Goal: Task Accomplishment & Management: Use online tool/utility

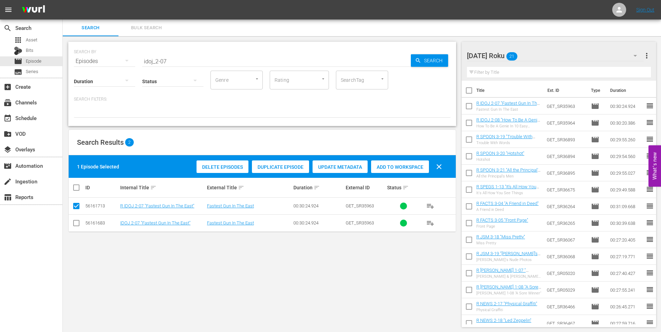
click at [189, 270] on div "SEARCH BY Search By Episodes Search ID, Title, Description, Keywords, or Catego…" at bounding box center [262, 184] width 399 height 297
drag, startPoint x: 180, startPoint y: 62, endPoint x: 102, endPoint y: 56, distance: 77.9
click at [102, 56] on div "SEARCH BY Search By Episodes Search ID, Title, Description, Keywords, or Catego…" at bounding box center [262, 57] width 376 height 25
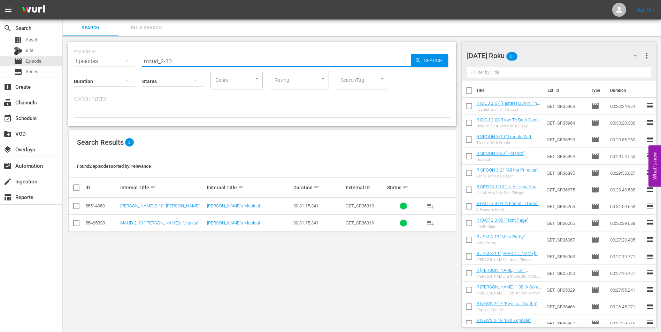
type input "maud_2-10"
click at [75, 206] on input "checkbox" at bounding box center [76, 207] width 8 height 8
checkbox input "true"
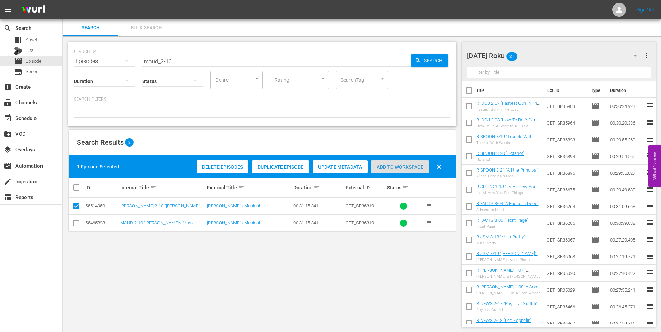
click at [397, 165] on span "Add to Workspace" at bounding box center [400, 167] width 58 height 6
click at [549, 53] on div "[DATE] Roku 22" at bounding box center [555, 55] width 177 height 19
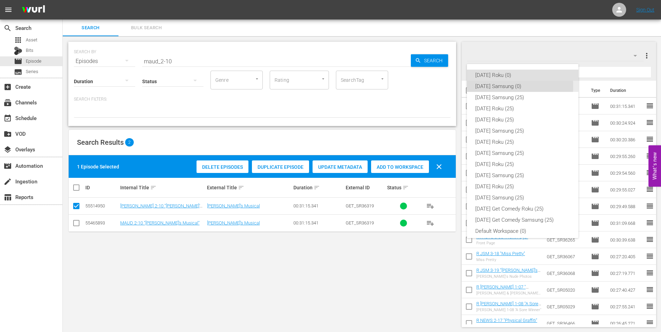
click at [490, 86] on div "[DATE] Samsung (0)" at bounding box center [522, 86] width 95 height 11
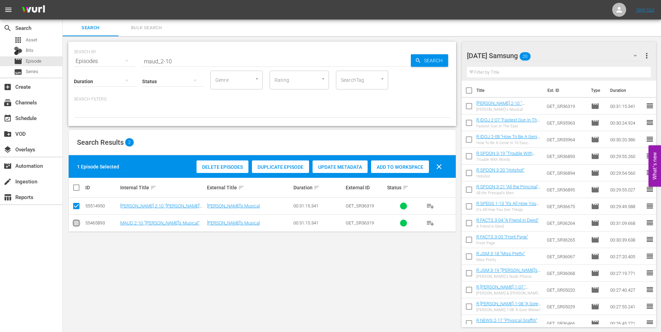
click at [78, 223] on input "checkbox" at bounding box center [76, 224] width 8 height 8
checkbox input "true"
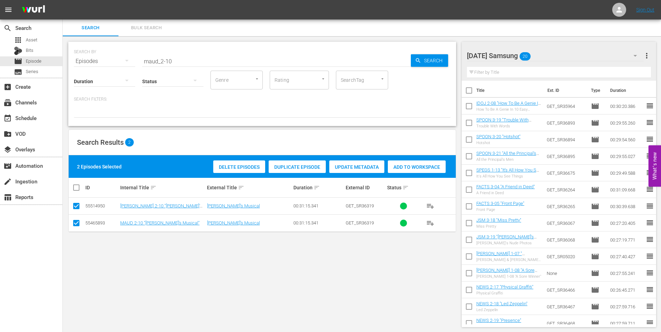
click at [77, 205] on input "checkbox" at bounding box center [76, 207] width 8 height 8
checkbox input "false"
click at [406, 167] on span "Add to Workspace" at bounding box center [400, 167] width 58 height 6
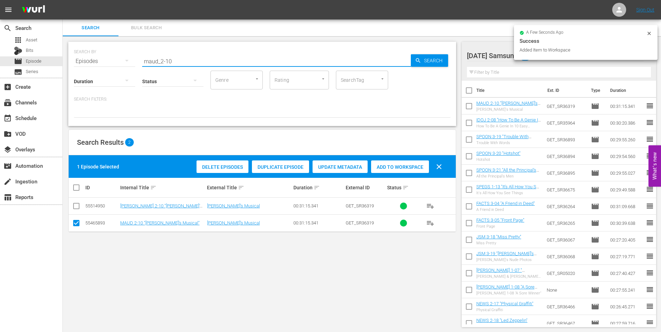
drag, startPoint x: 165, startPoint y: 62, endPoint x: 206, endPoint y: 70, distance: 41.9
click at [206, 70] on div "SEARCH BY Search By Episodes Search ID, Title, Description, Keywords, or Catego…" at bounding box center [262, 84] width 388 height 84
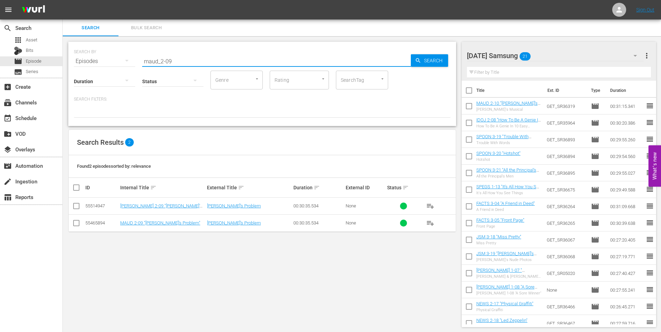
type input "maud_2-09"
click at [74, 225] on input "checkbox" at bounding box center [76, 224] width 8 height 8
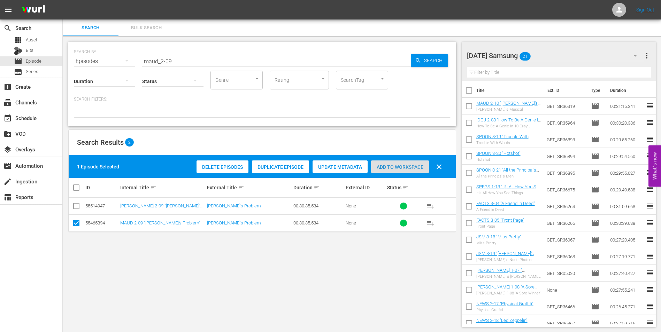
click at [401, 166] on span "Add to Workspace" at bounding box center [400, 167] width 58 height 6
click at [558, 53] on div "[DATE] Samsung 22" at bounding box center [555, 55] width 177 height 19
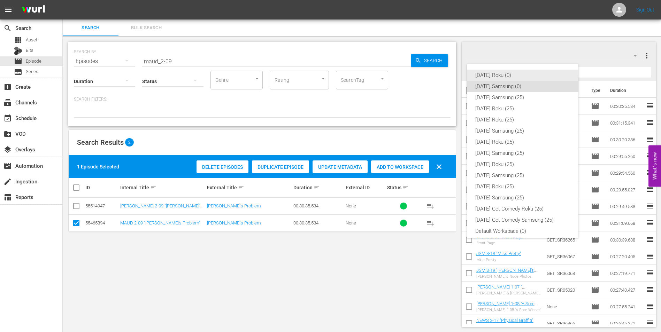
click at [487, 73] on div "[DATE] Roku (0)" at bounding box center [522, 75] width 95 height 11
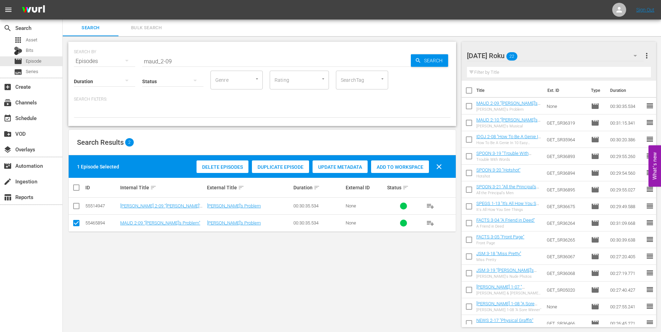
click at [77, 224] on input "checkbox" at bounding box center [76, 224] width 8 height 8
checkbox input "false"
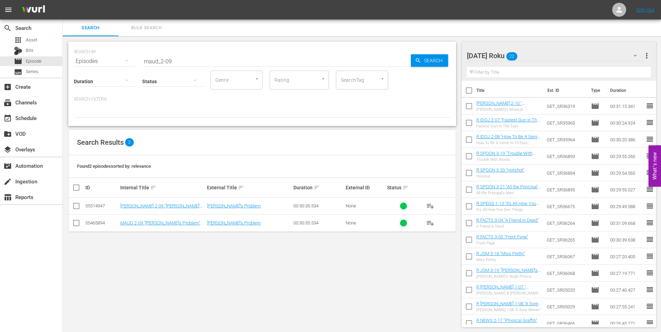
click at [76, 208] on input "checkbox" at bounding box center [76, 207] width 8 height 8
checkbox input "true"
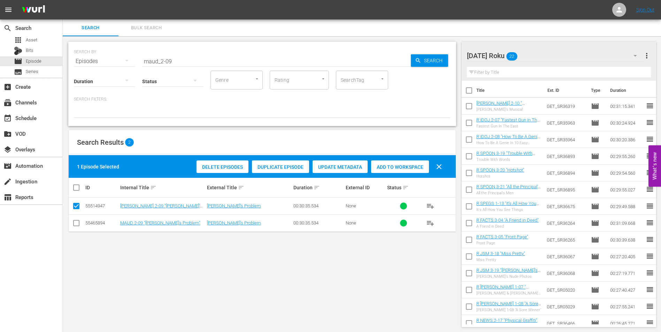
click at [411, 164] on div "Add to Workspace" at bounding box center [400, 167] width 58 height 13
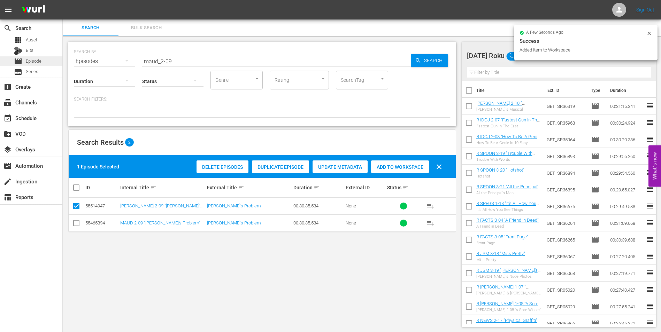
drag, startPoint x: 178, startPoint y: 60, endPoint x: 32, endPoint y: 58, distance: 146.3
click at [63, 0] on div "search Search apps Asset Bits movie Episode subtitles Series add_box Create sub…" at bounding box center [362, 0] width 598 height 0
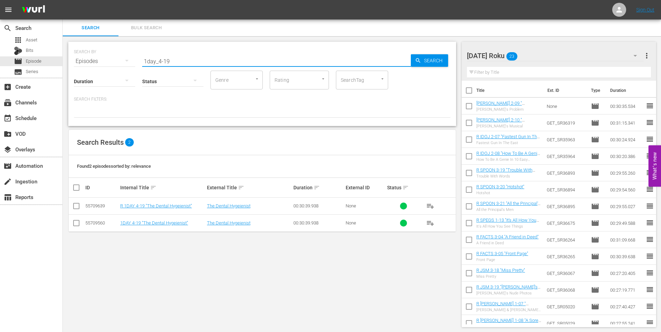
type input "1day_4-19"
click at [76, 209] on input "checkbox" at bounding box center [76, 207] width 8 height 8
checkbox input "true"
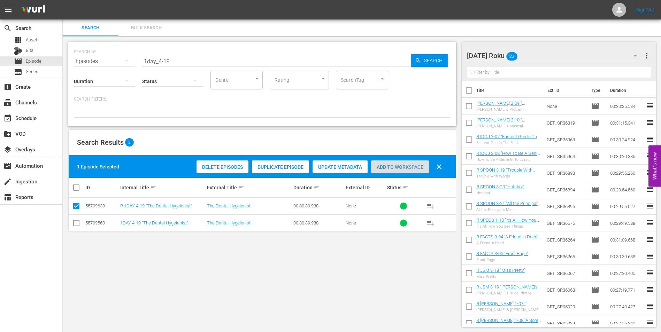
click at [395, 166] on span "Add to Workspace" at bounding box center [400, 167] width 58 height 6
click at [547, 61] on div "[DATE] Roku 24" at bounding box center [555, 55] width 177 height 19
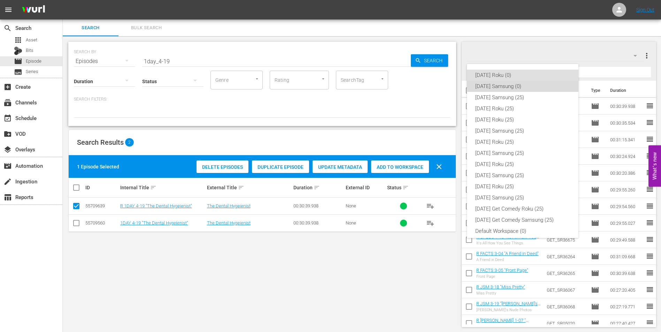
click at [524, 83] on div "[DATE] Samsung (0)" at bounding box center [522, 86] width 95 height 11
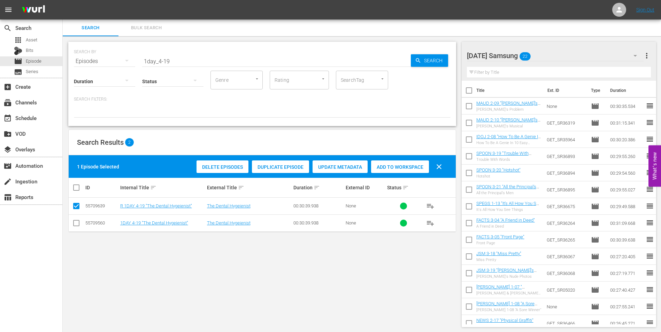
click at [79, 223] on input "checkbox" at bounding box center [76, 224] width 8 height 8
checkbox input "true"
click at [76, 210] on input "checkbox" at bounding box center [76, 207] width 8 height 8
checkbox input "false"
click at [406, 166] on span "Add to Workspace" at bounding box center [400, 167] width 58 height 6
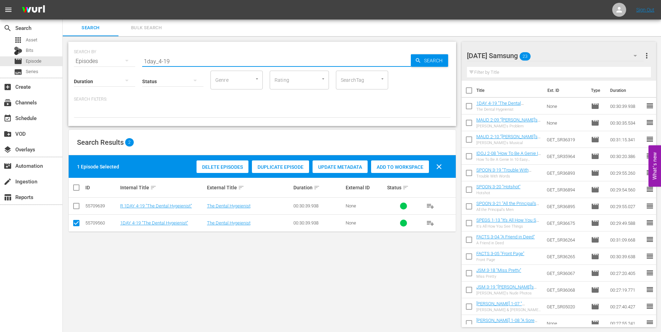
drag, startPoint x: 177, startPoint y: 59, endPoint x: -1, endPoint y: 63, distance: 178.7
click at [0, 63] on html "menu Sign Out search Search apps Asset Bits movie Episode subtitles Series add_…" at bounding box center [330, 166] width 661 height 332
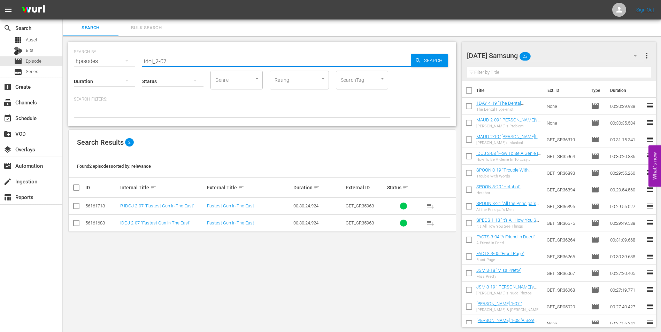
type input "idoj_2-07"
click at [75, 225] on input "checkbox" at bounding box center [76, 224] width 8 height 8
checkbox input "true"
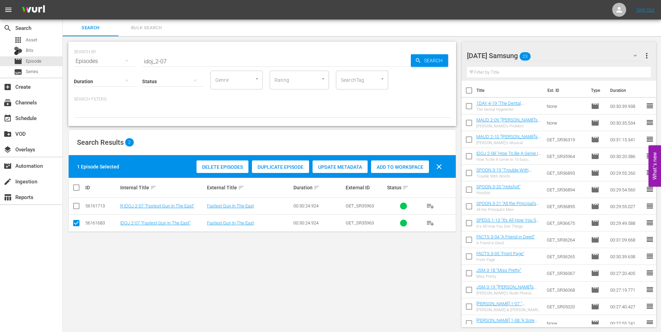
click at [417, 164] on div "Add to Workspace" at bounding box center [400, 167] width 58 height 13
click at [471, 154] on input "checkbox" at bounding box center [468, 157] width 15 height 15
checkbox input "true"
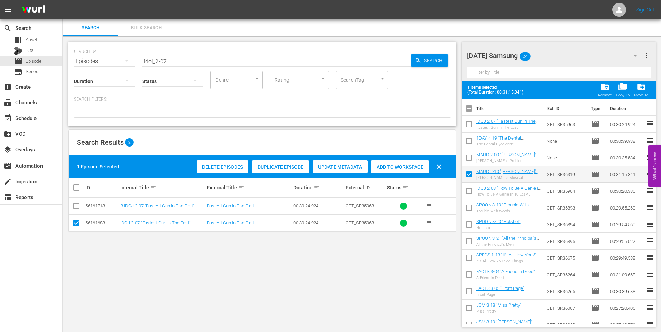
click at [470, 157] on input "checkbox" at bounding box center [468, 159] width 15 height 15
checkbox input "true"
click at [470, 141] on input "checkbox" at bounding box center [468, 142] width 15 height 15
checkbox input "true"
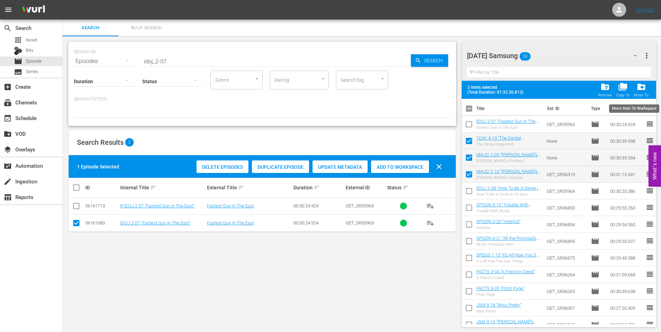
click at [642, 89] on span "drive_file_move" at bounding box center [640, 86] width 9 height 9
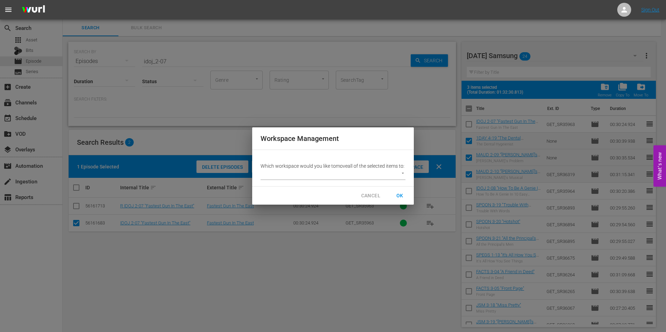
click at [344, 178] on body "menu Sign Out search Search apps Asset Bits movie Episode subtitles Series add_…" at bounding box center [333, 166] width 666 height 332
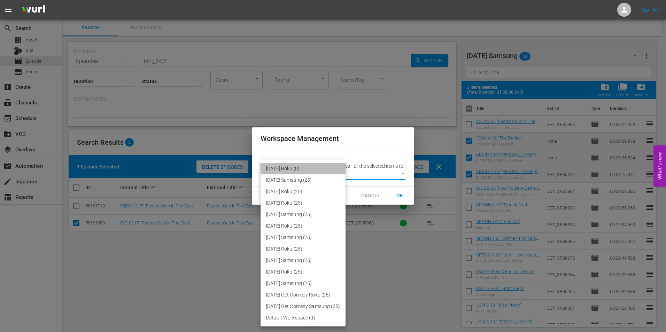
click at [306, 166] on li "[DATE] Roku (0)" at bounding box center [302, 168] width 85 height 11
type input "3075"
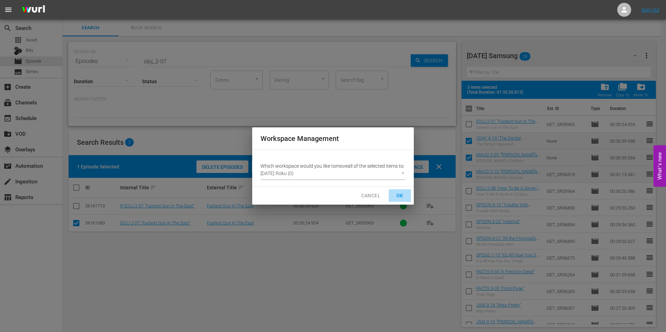
click at [400, 194] on button "OK" at bounding box center [400, 195] width 22 height 13
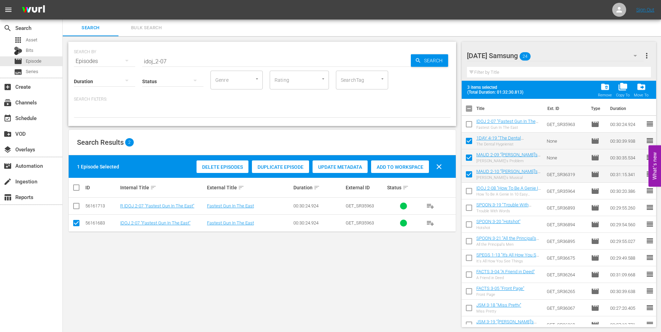
checkbox input "false"
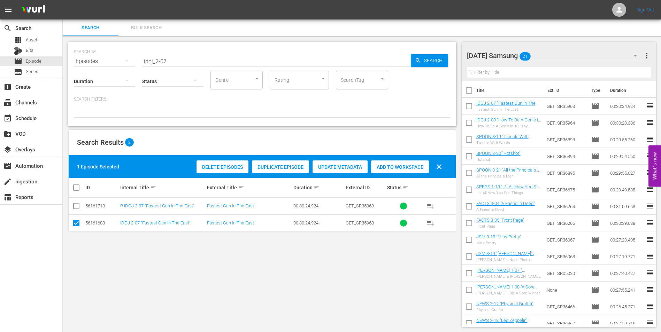
click at [554, 52] on div "[DATE] Samsung 21" at bounding box center [555, 55] width 177 height 19
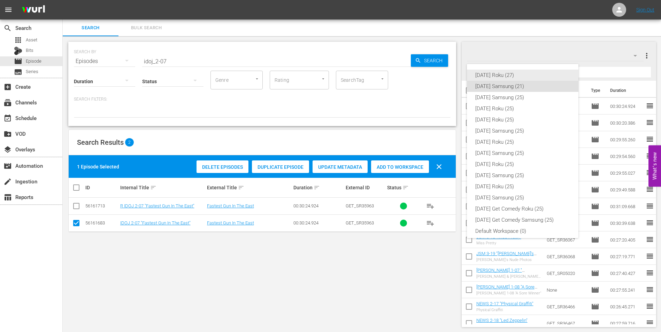
click at [507, 72] on div "[DATE] Roku (27)" at bounding box center [522, 75] width 95 height 11
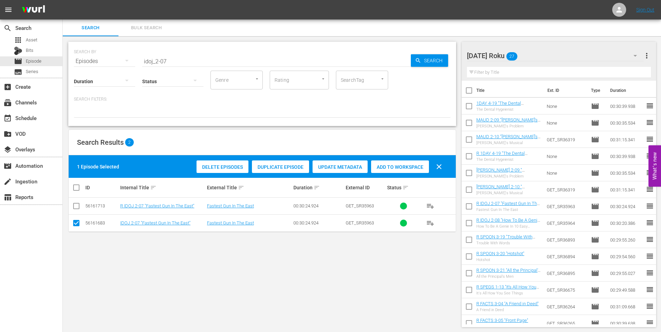
click at [464, 137] on input "checkbox" at bounding box center [468, 141] width 15 height 15
checkbox input "true"
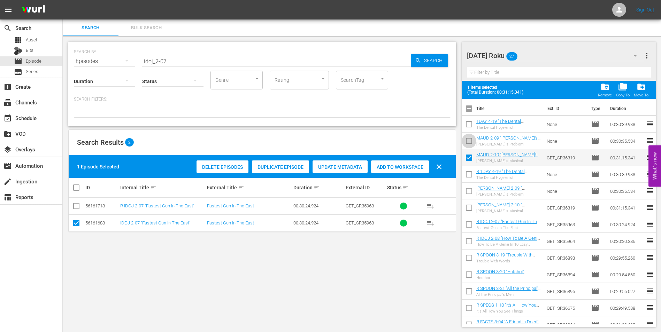
click at [467, 140] on input "checkbox" at bounding box center [468, 142] width 15 height 15
checkbox input "true"
click at [468, 122] on input "checkbox" at bounding box center [468, 125] width 15 height 15
checkbox input "true"
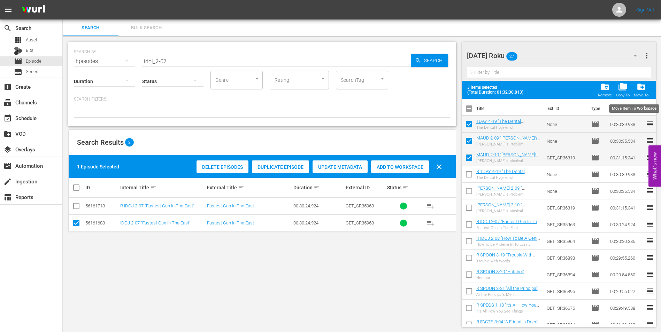
click at [645, 87] on span "drive_file_move" at bounding box center [640, 86] width 9 height 9
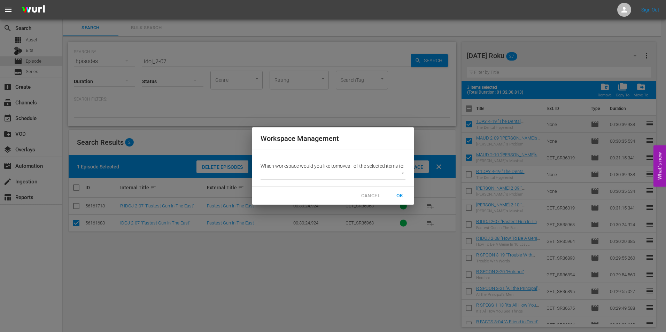
click at [337, 176] on body "menu Sign Out search Search apps Asset Bits movie Episode subtitles Series add_…" at bounding box center [333, 166] width 666 height 332
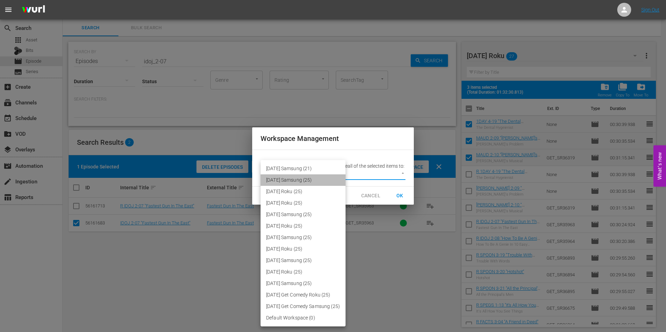
click at [294, 178] on li "[DATE] Samsung (25)" at bounding box center [302, 179] width 85 height 11
click at [312, 175] on body "menu Sign Out search Search apps Asset Bits movie Episode subtitles Series add_…" at bounding box center [333, 166] width 666 height 332
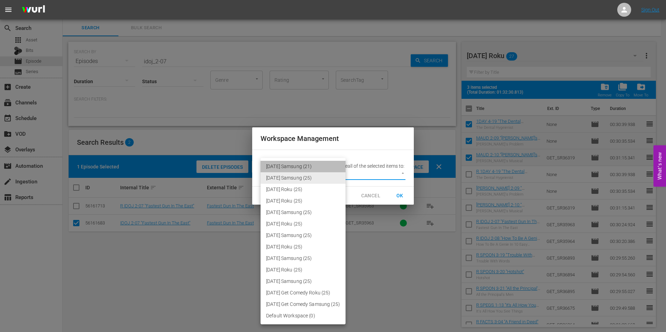
click at [304, 165] on li "[DATE] Samsung (21)" at bounding box center [302, 166] width 85 height 11
type input "3074"
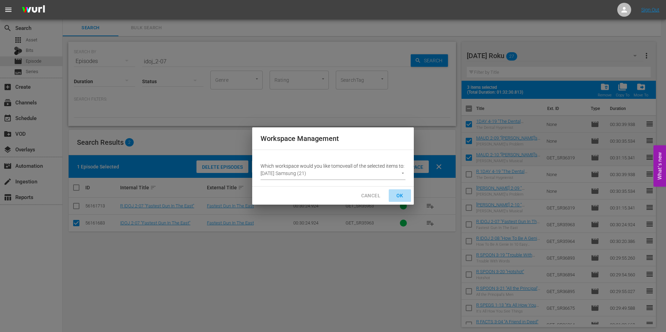
click at [398, 199] on span "OK" at bounding box center [399, 196] width 11 height 9
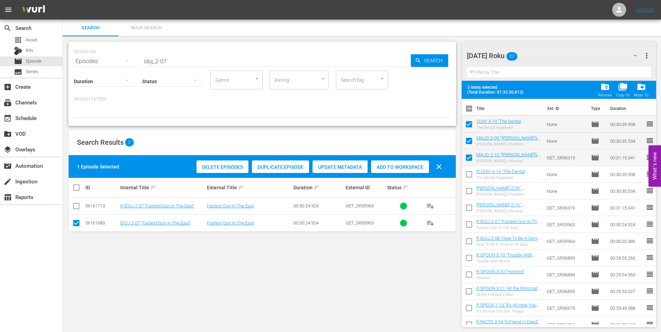
checkbox input "false"
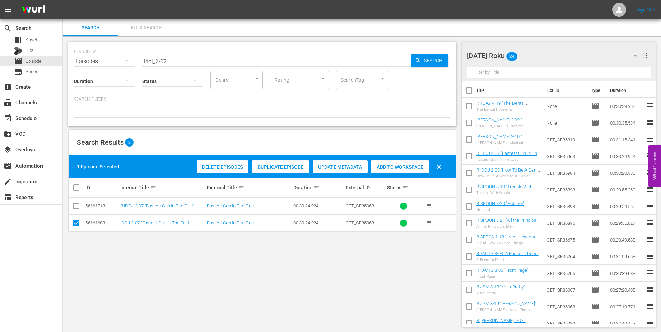
drag, startPoint x: 435, startPoint y: 271, endPoint x: 440, endPoint y: 268, distance: 5.8
click at [435, 271] on div "SEARCH BY Search By Episodes Search ID, Title, Description, Keywords, or Catego…" at bounding box center [262, 184] width 399 height 297
drag, startPoint x: 198, startPoint y: 63, endPoint x: 133, endPoint y: 53, distance: 66.6
click at [133, 53] on div "SEARCH BY Search By Episodes Search ID, Title, Description, Keywords, or Catego…" at bounding box center [262, 57] width 376 height 25
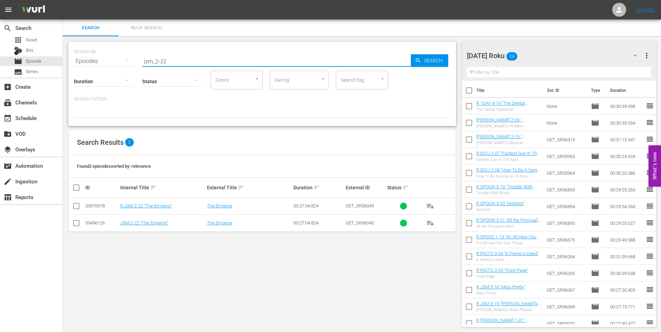
type input "jsm_2-22"
click at [77, 208] on input "checkbox" at bounding box center [76, 207] width 8 height 8
checkbox input "true"
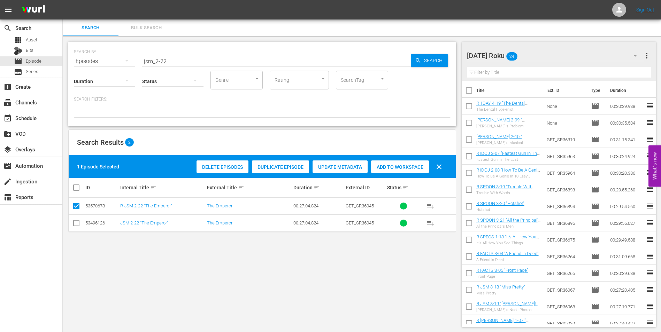
click at [406, 172] on div "Add to Workspace" at bounding box center [400, 167] width 58 height 13
click at [542, 56] on div "[DATE] Roku 25" at bounding box center [555, 55] width 177 height 19
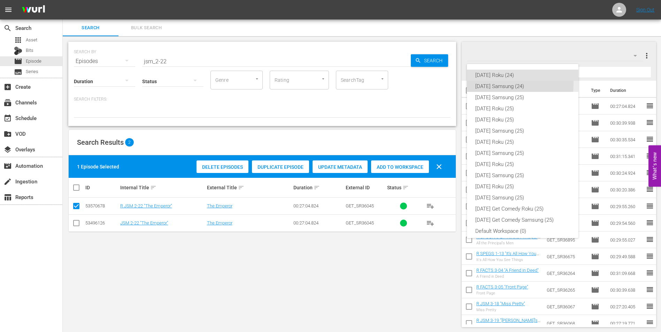
click at [484, 83] on div "[DATE] Samsung (24)" at bounding box center [522, 86] width 95 height 11
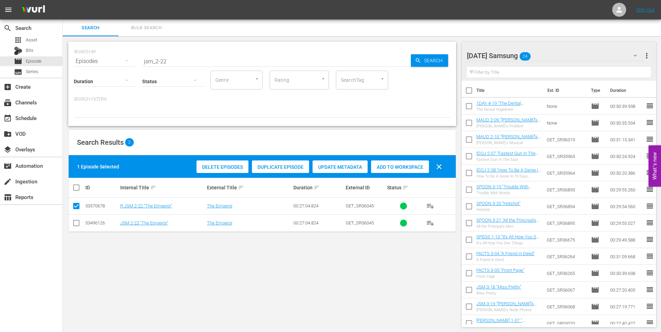
click at [77, 224] on input "checkbox" at bounding box center [76, 224] width 8 height 8
checkbox input "true"
click at [77, 205] on input "checkbox" at bounding box center [76, 207] width 8 height 8
checkbox input "false"
click at [392, 163] on div "Add to Workspace" at bounding box center [400, 167] width 58 height 13
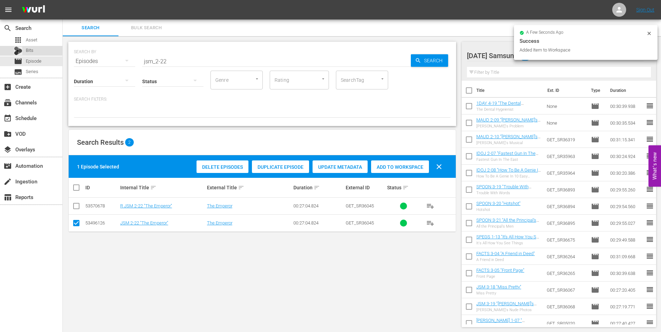
click at [28, 49] on span "Bits" at bounding box center [30, 50] width 8 height 7
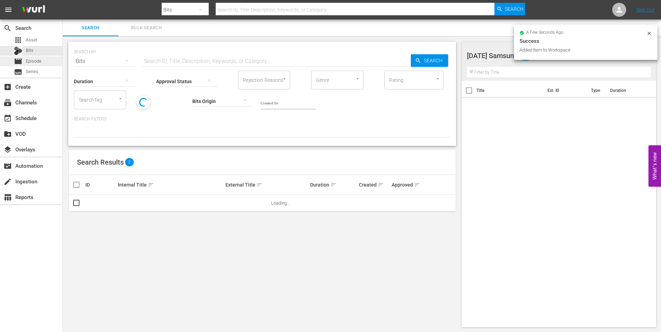
click at [36, 60] on span "Episode" at bounding box center [34, 61] width 16 height 7
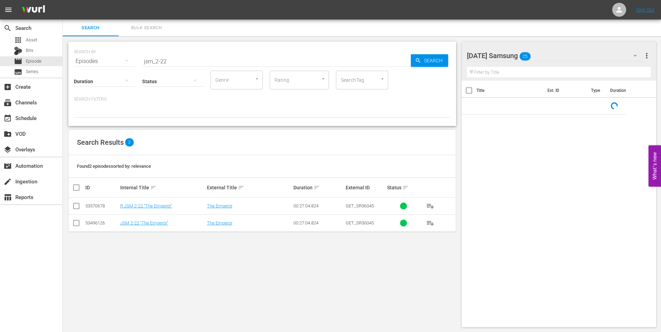
click at [560, 52] on div "[DATE] Samsung 25" at bounding box center [555, 55] width 177 height 19
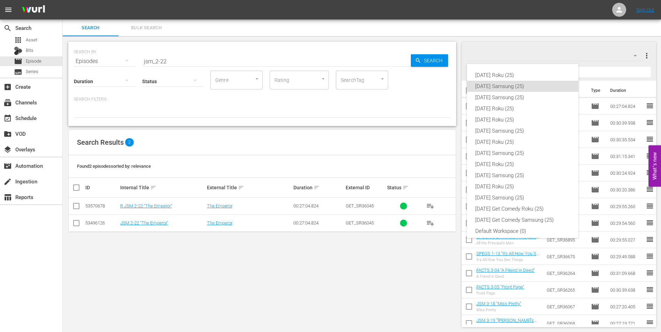
click at [560, 52] on div "[DATE] Roku (25) [DATE] Samsung (25) [DATE] Samsung (25) [DATE] Roku (25) [DATE…" at bounding box center [330, 166] width 661 height 332
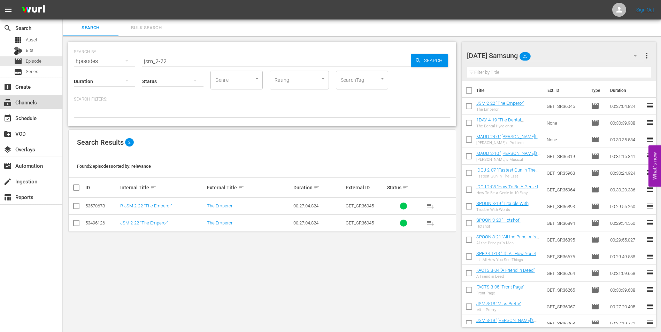
click at [35, 104] on div "subscriptions Channels" at bounding box center [19, 101] width 39 height 6
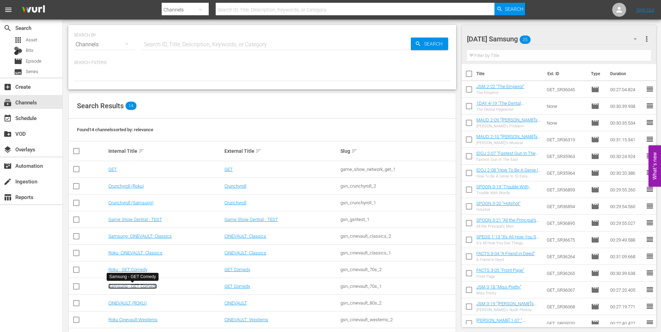
click at [128, 286] on link "Samsung - GET Comedy" at bounding box center [132, 286] width 48 height 5
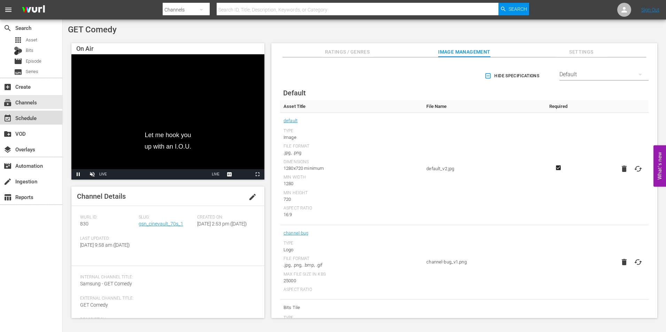
click at [33, 113] on div "event_available Schedule" at bounding box center [31, 118] width 62 height 14
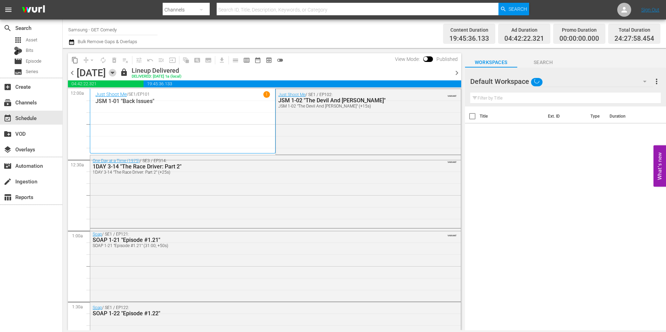
click at [114, 73] on icon "button" at bounding box center [112, 73] width 3 height 2
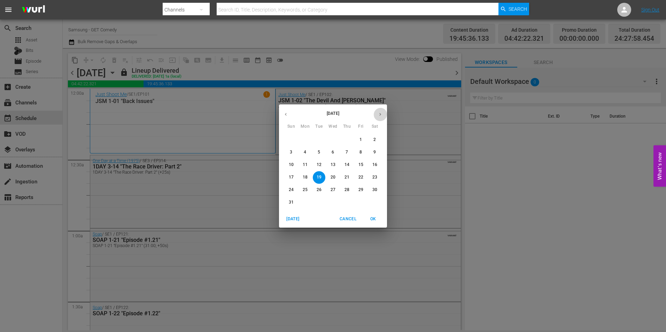
click at [382, 113] on icon "button" at bounding box center [379, 114] width 5 height 5
click at [307, 153] on span "8" at bounding box center [305, 152] width 13 height 6
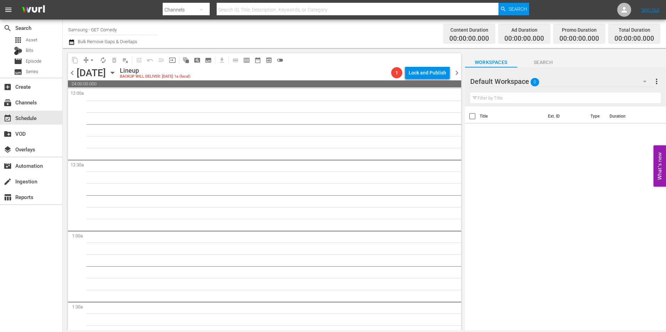
click at [563, 80] on div "Default Workspace 0" at bounding box center [561, 81] width 183 height 19
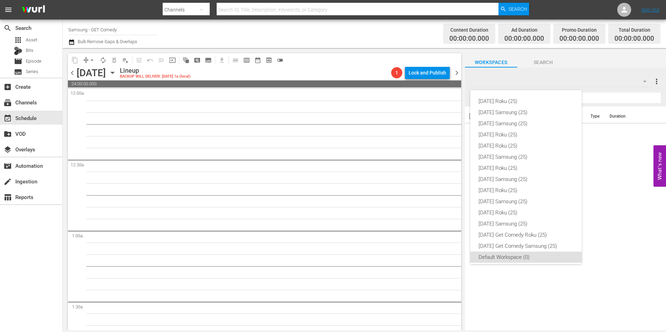
scroll to position [4, 0]
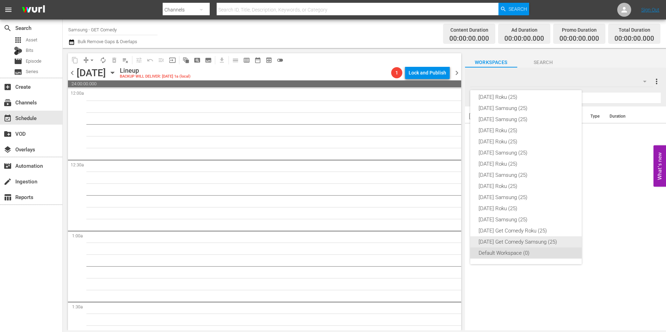
click at [522, 243] on div "[DATE] Get Comedy Samsung (25)" at bounding box center [525, 241] width 95 height 11
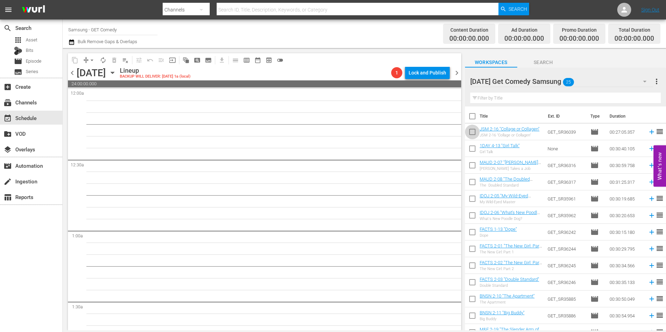
click at [474, 137] on input "checkbox" at bounding box center [472, 133] width 15 height 15
checkbox input "true"
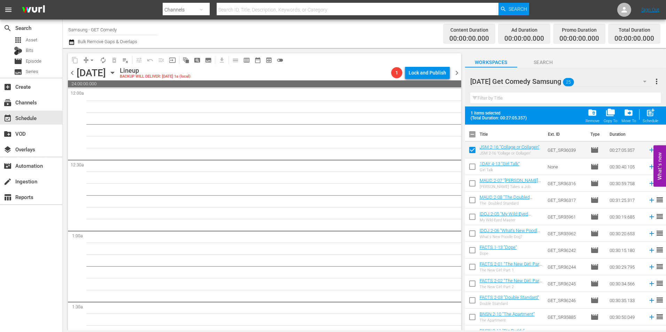
click at [475, 168] on input "checkbox" at bounding box center [472, 168] width 15 height 15
checkbox input "true"
click at [475, 188] on input "checkbox" at bounding box center [472, 185] width 15 height 15
checkbox input "true"
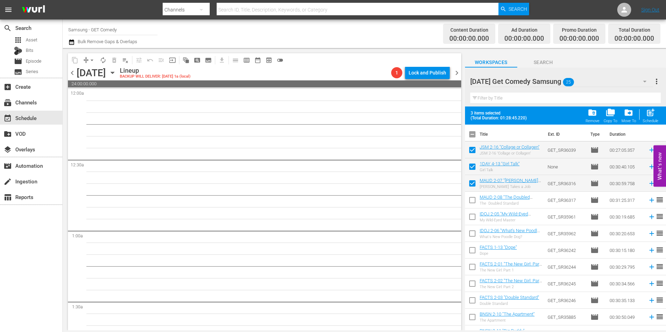
click at [469, 201] on input "checkbox" at bounding box center [472, 201] width 15 height 15
checkbox input "true"
click at [470, 218] on input "checkbox" at bounding box center [472, 218] width 15 height 15
checkbox input "true"
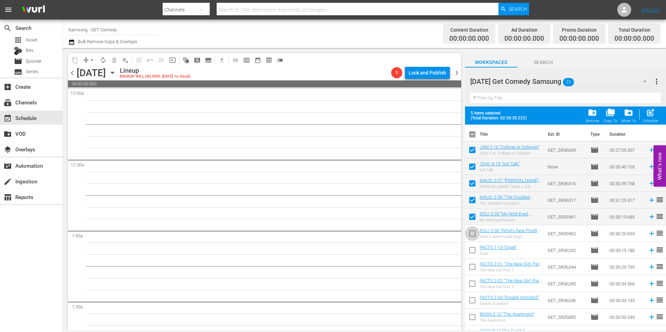
click at [472, 232] on input "checkbox" at bounding box center [472, 235] width 15 height 15
checkbox input "true"
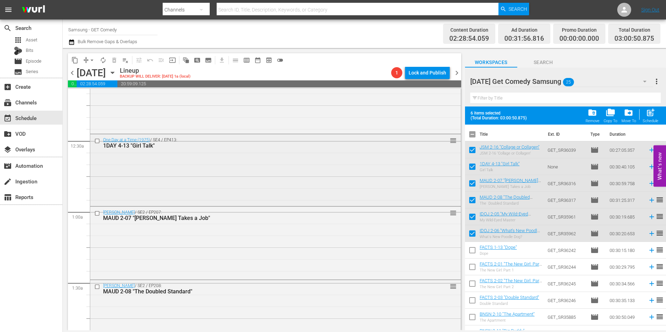
scroll to position [0, 0]
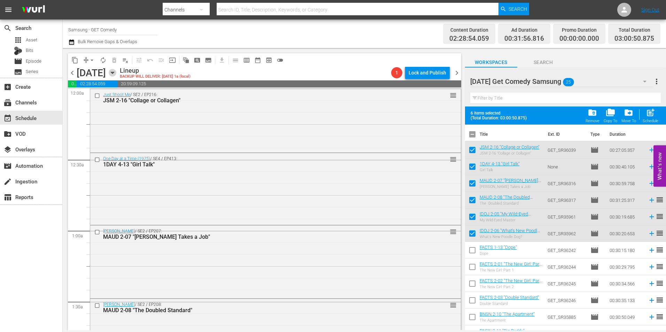
click at [116, 76] on icon "button" at bounding box center [113, 73] width 8 height 8
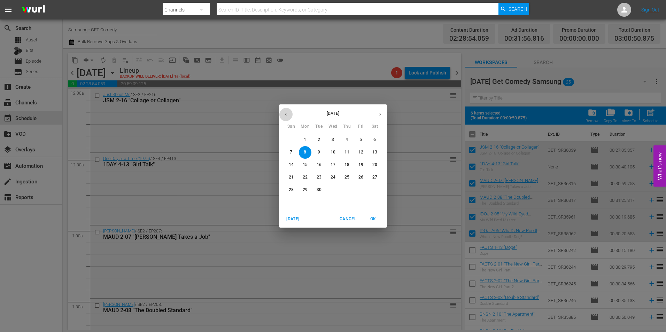
click at [285, 115] on icon "button" at bounding box center [285, 114] width 5 height 5
click at [290, 201] on p "31" at bounding box center [291, 203] width 5 height 6
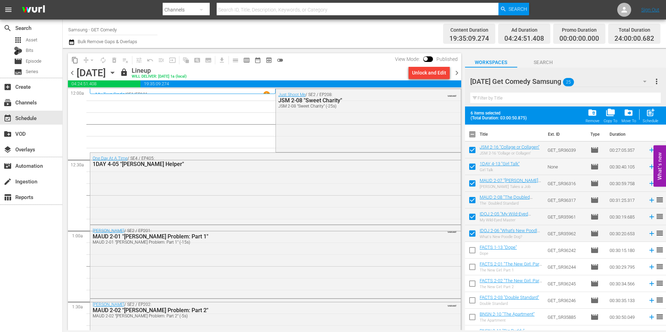
click at [424, 71] on div "Unlock and Edit" at bounding box center [429, 73] width 34 height 13
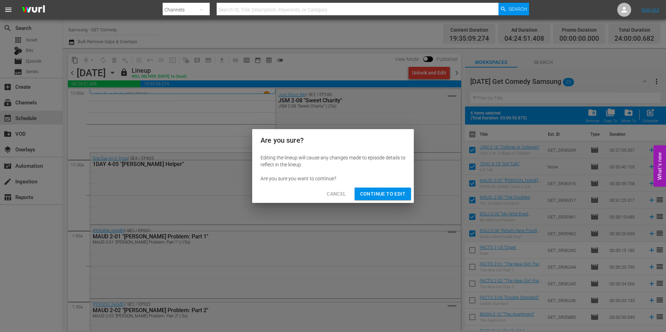
click at [378, 194] on span "Continue to Edit" at bounding box center [382, 194] width 45 height 9
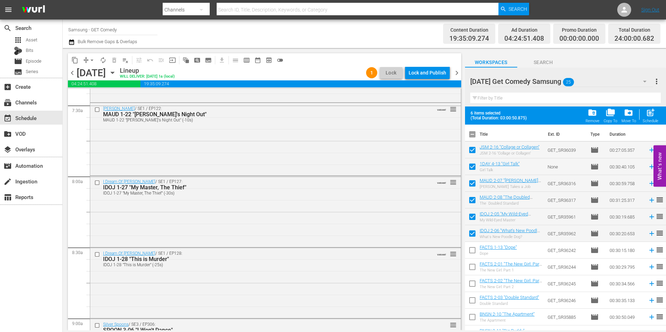
scroll to position [1184, 0]
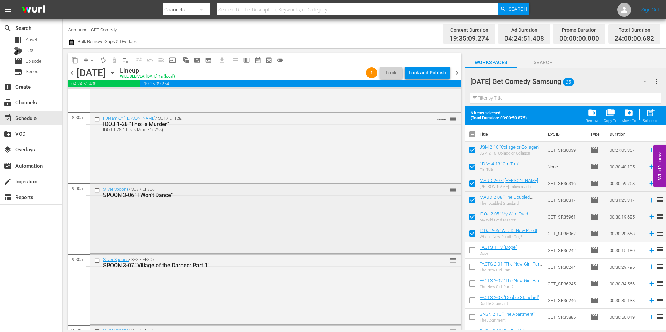
click at [96, 191] on input "checkbox" at bounding box center [97, 190] width 7 height 6
click at [96, 262] on input "checkbox" at bounding box center [97, 261] width 7 height 6
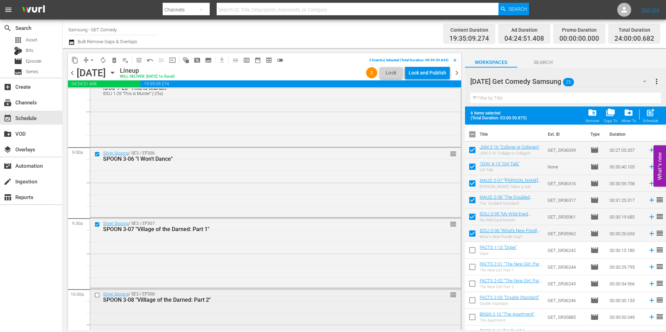
scroll to position [1254, 0]
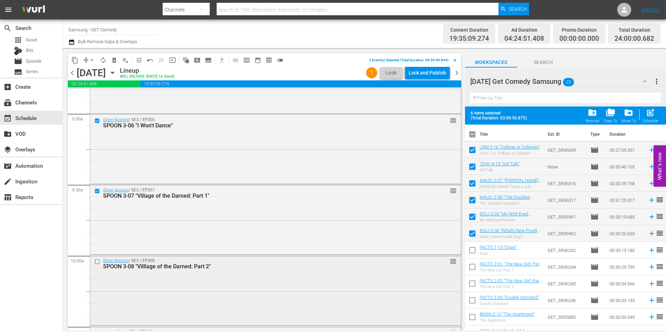
click at [98, 263] on input "checkbox" at bounding box center [97, 262] width 7 height 6
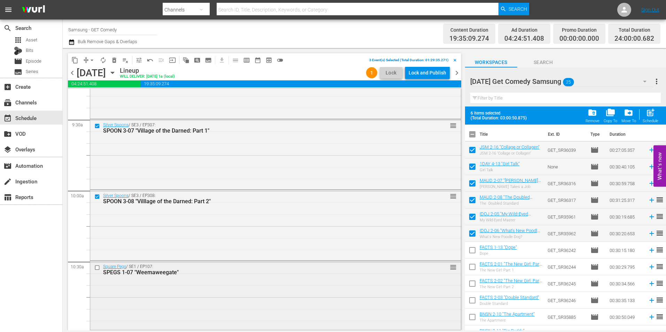
scroll to position [1323, 0]
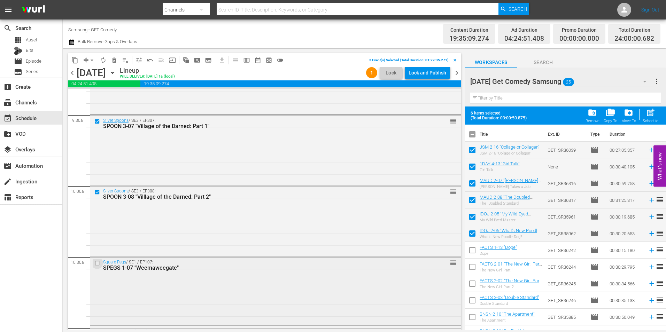
click at [96, 263] on input "checkbox" at bounding box center [97, 263] width 7 height 6
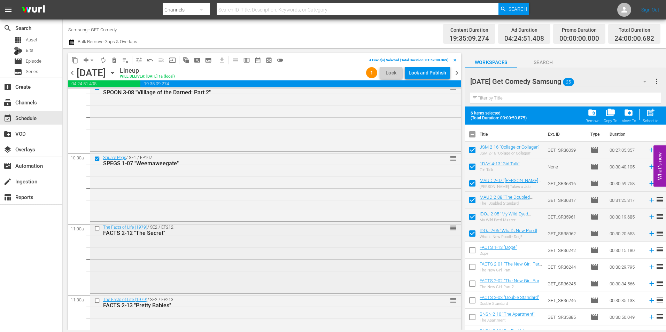
click at [96, 229] on input "checkbox" at bounding box center [97, 229] width 7 height 6
click at [96, 302] on input "checkbox" at bounding box center [97, 301] width 7 height 6
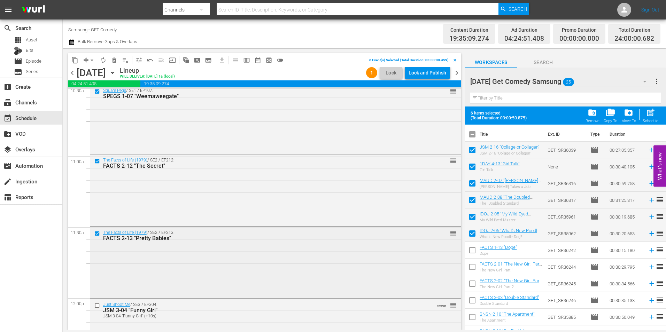
scroll to position [1497, 0]
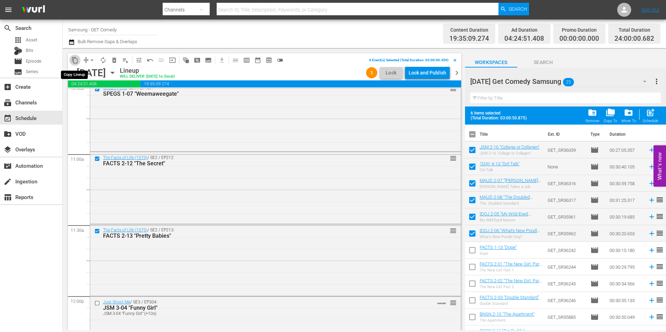
click at [74, 59] on span "content_copy" at bounding box center [74, 60] width 7 height 7
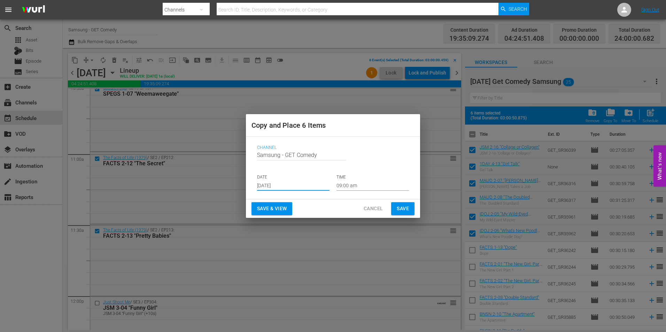
click at [277, 185] on input "[DATE]" at bounding box center [293, 185] width 72 height 10
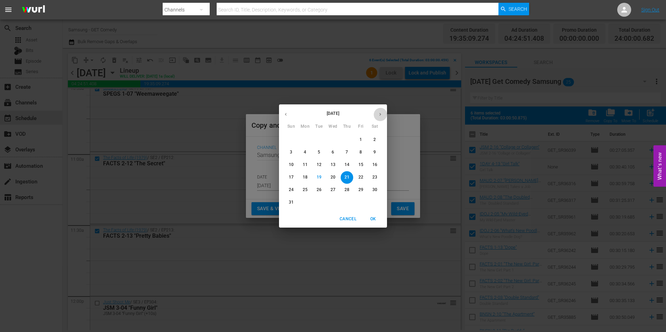
click at [380, 113] on icon "button" at bounding box center [379, 114] width 5 height 5
click at [304, 150] on p "8" at bounding box center [305, 152] width 2 height 6
type input "[DATE]"
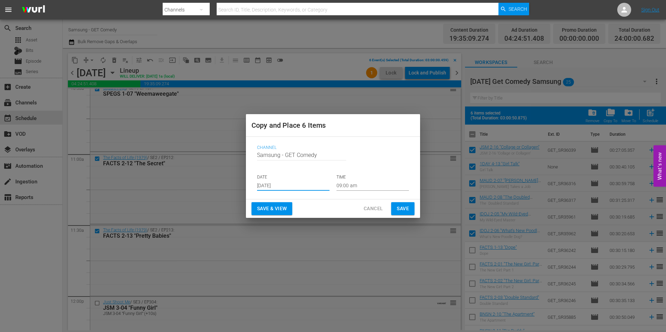
click at [345, 186] on input "09:00 am" at bounding box center [372, 185] width 72 height 10
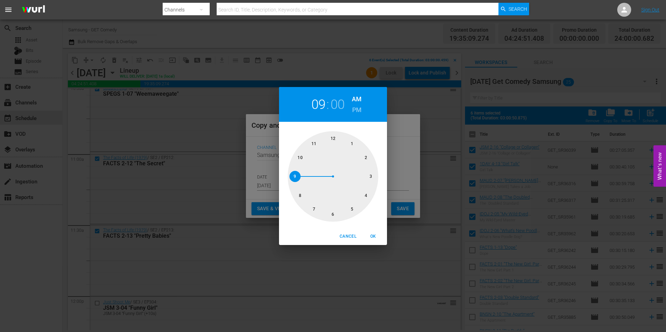
click at [370, 177] on div at bounding box center [333, 176] width 91 height 91
click at [373, 238] on span "OK" at bounding box center [373, 236] width 17 height 7
type input "03:00 am"
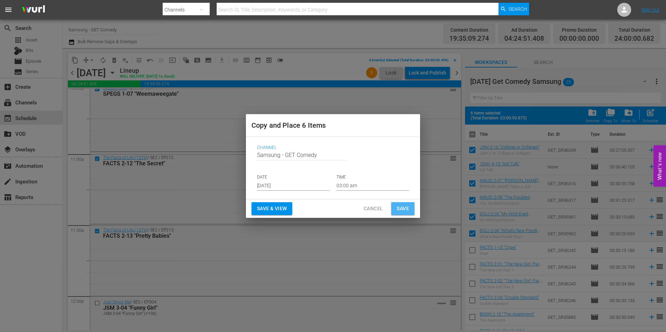
click at [399, 206] on span "Save" at bounding box center [403, 208] width 12 height 9
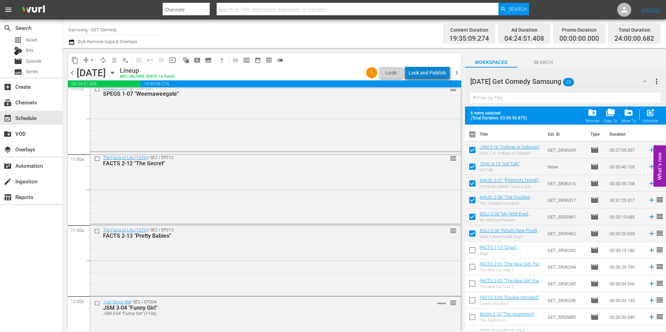
click at [432, 72] on div "Lock and Publish" at bounding box center [427, 73] width 38 height 13
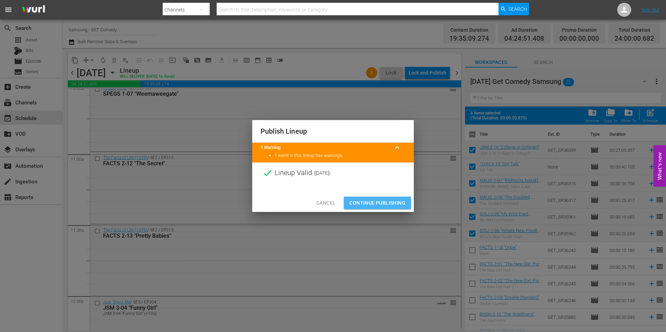
click at [389, 200] on span "Continue Publishing" at bounding box center [377, 203] width 56 height 9
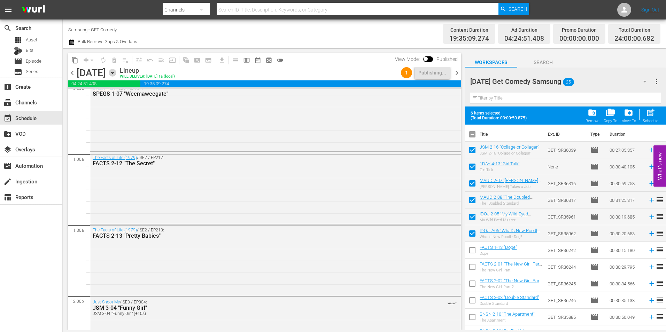
click at [116, 74] on icon "button" at bounding box center [113, 73] width 8 height 8
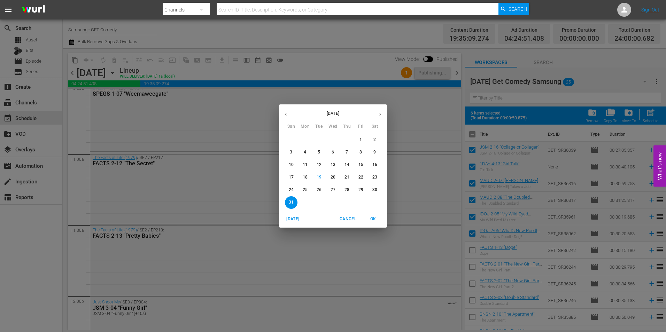
click at [378, 116] on icon "button" at bounding box center [379, 114] width 5 height 5
click at [294, 153] on span "7" at bounding box center [291, 152] width 13 height 6
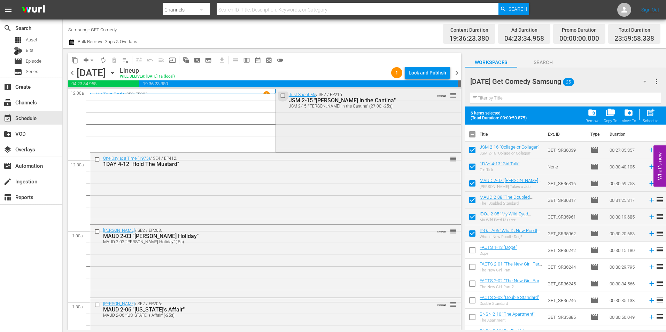
click at [281, 96] on input "checkbox" at bounding box center [283, 96] width 7 height 6
click at [97, 160] on input "checkbox" at bounding box center [97, 159] width 7 height 6
click at [98, 232] on input "checkbox" at bounding box center [97, 232] width 7 height 6
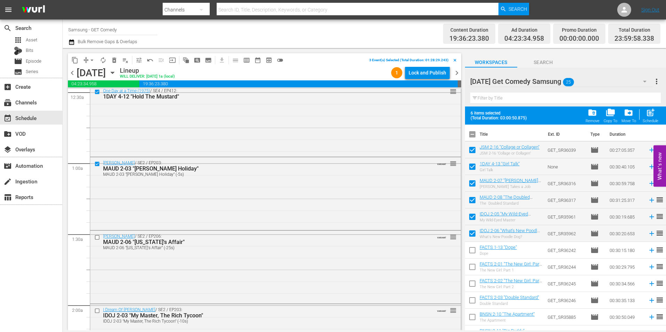
scroll to position [70, 0]
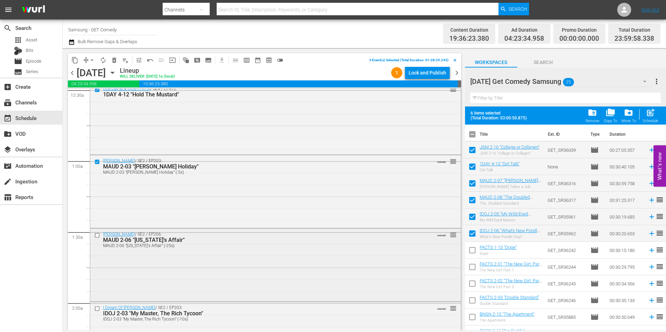
click at [97, 235] on input "checkbox" at bounding box center [97, 235] width 7 height 6
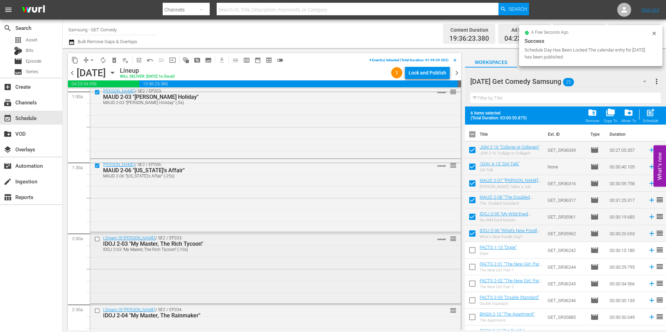
click at [98, 239] on input "checkbox" at bounding box center [97, 239] width 7 height 6
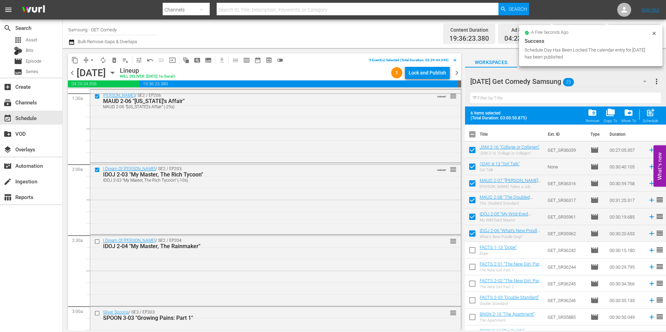
scroll to position [209, 0]
click at [98, 241] on input "checkbox" at bounding box center [97, 242] width 7 height 6
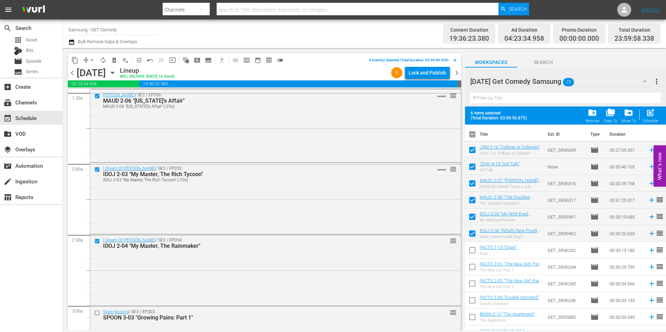
click at [74, 60] on span "content_copy" at bounding box center [74, 60] width 7 height 7
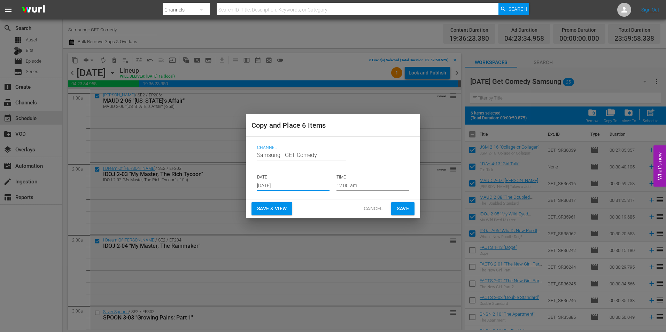
click at [273, 186] on input "[DATE]" at bounding box center [293, 185] width 72 height 10
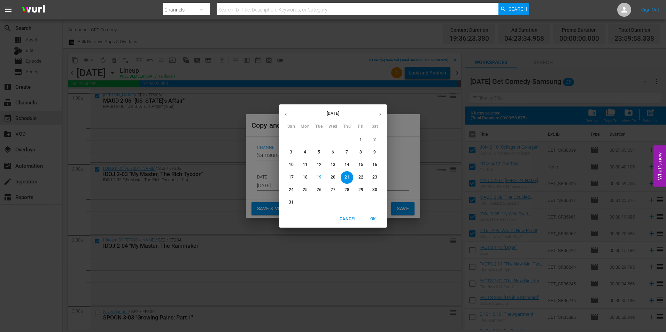
click at [377, 111] on button "button" at bounding box center [380, 115] width 14 height 14
click at [305, 154] on p "8" at bounding box center [305, 152] width 2 height 6
type input "[DATE]"
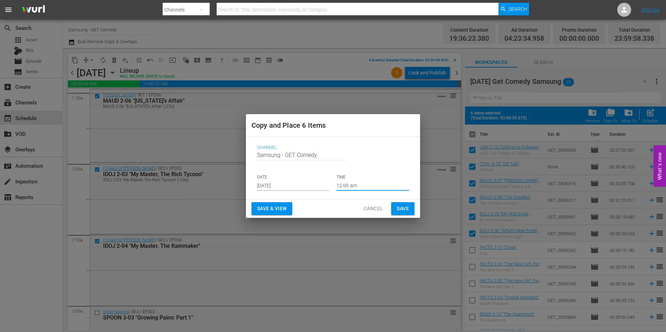
click at [348, 187] on input "12:00 am" at bounding box center [372, 185] width 72 height 10
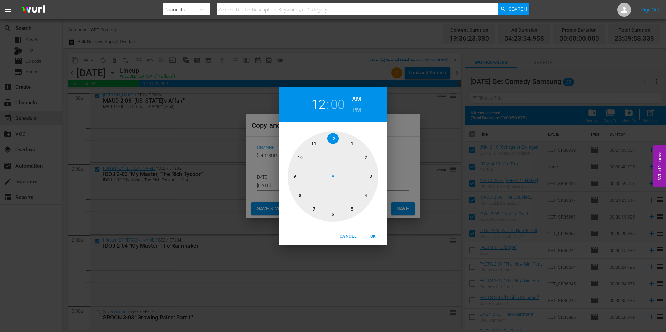
click at [332, 215] on div at bounding box center [333, 176] width 91 height 91
click at [375, 233] on button "OK" at bounding box center [373, 236] width 22 height 11
type input "06:00 am"
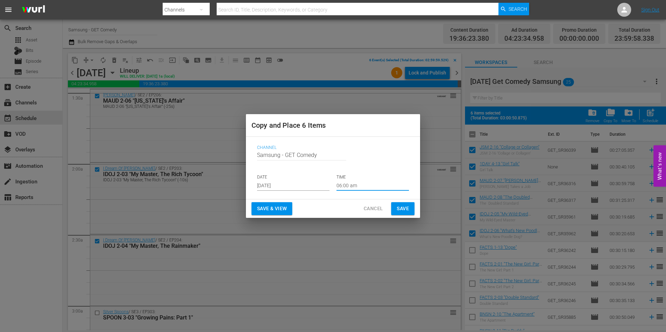
click at [406, 209] on span "Save" at bounding box center [403, 208] width 12 height 9
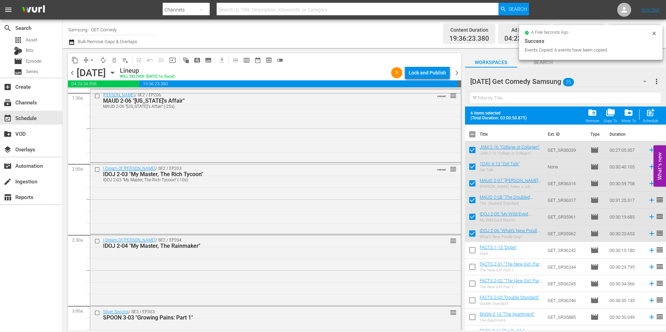
click at [116, 74] on icon "button" at bounding box center [113, 73] width 8 height 8
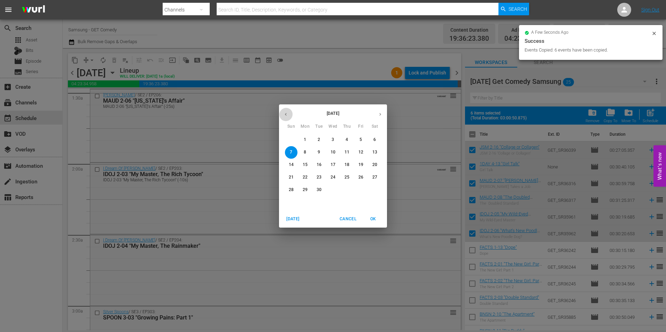
click at [283, 112] on icon "button" at bounding box center [285, 114] width 5 height 5
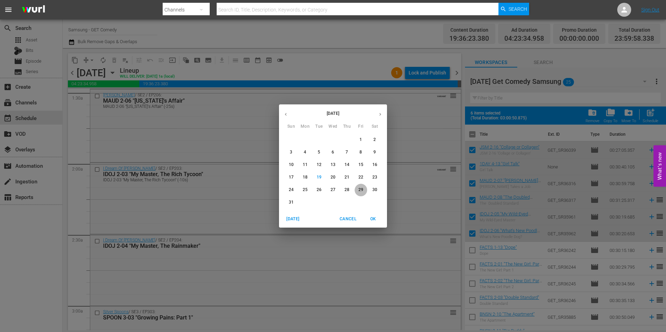
click at [364, 190] on span "29" at bounding box center [360, 190] width 13 height 6
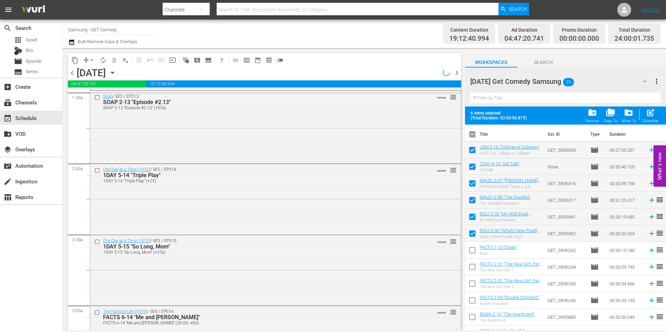
scroll to position [185, 0]
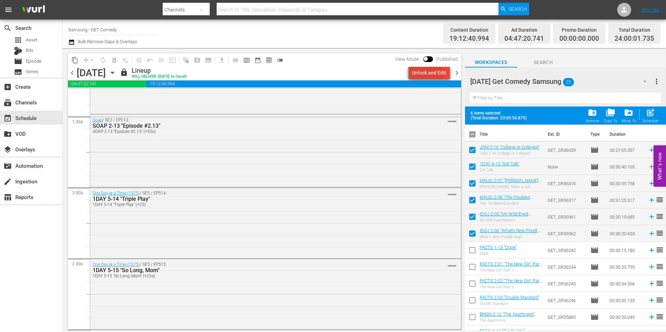
click at [424, 74] on div "Unlock and Edit" at bounding box center [429, 73] width 34 height 13
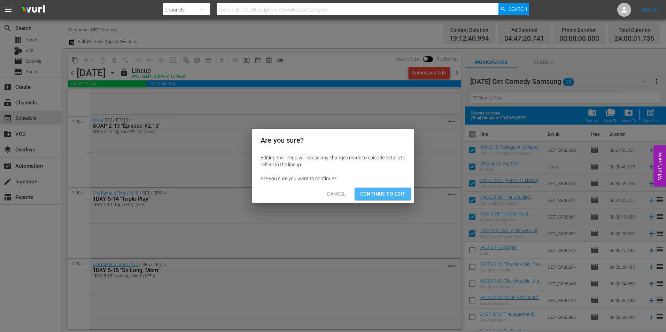
click at [381, 192] on span "Continue to Edit" at bounding box center [382, 194] width 45 height 9
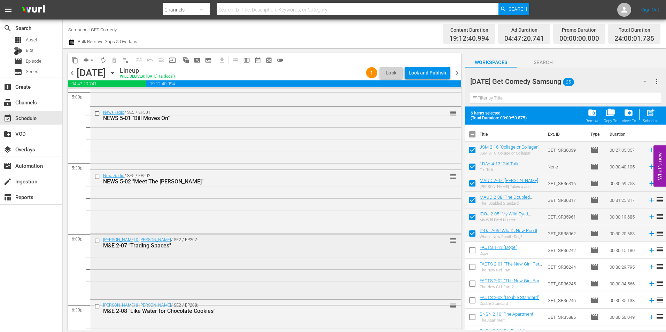
scroll to position [2414, 0]
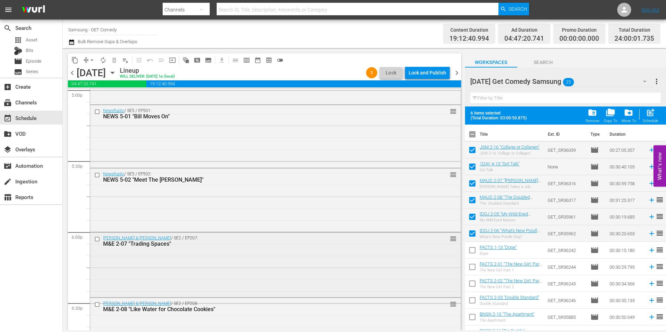
click at [96, 239] on input "checkbox" at bounding box center [97, 239] width 7 height 6
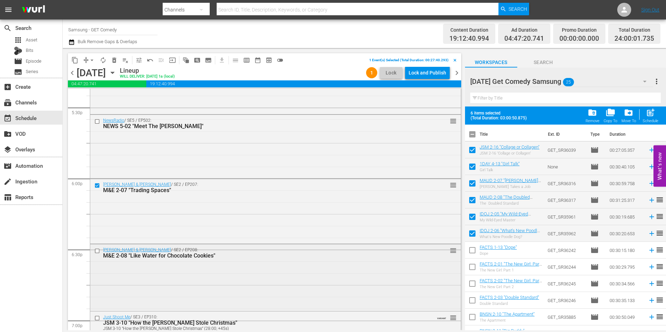
scroll to position [2483, 0]
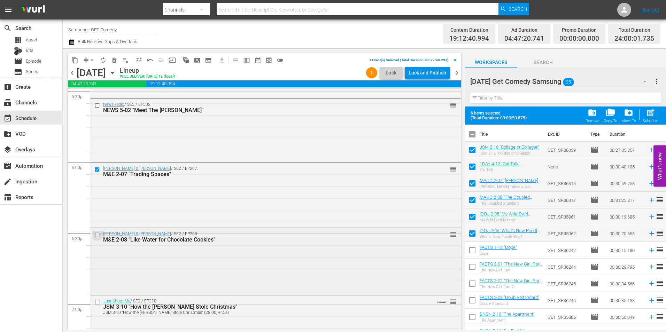
click at [96, 236] on input "checkbox" at bounding box center [97, 235] width 7 height 6
click at [95, 304] on input "checkbox" at bounding box center [97, 302] width 7 height 6
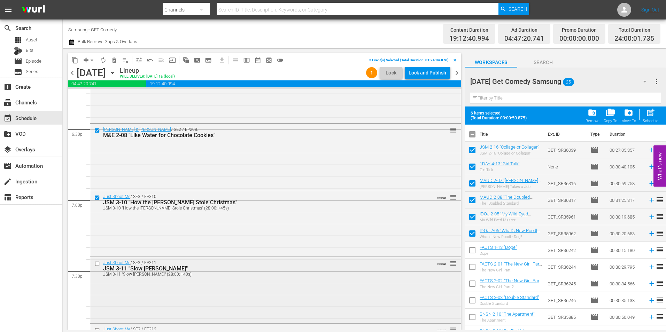
click at [96, 264] on input "checkbox" at bounding box center [97, 264] width 7 height 6
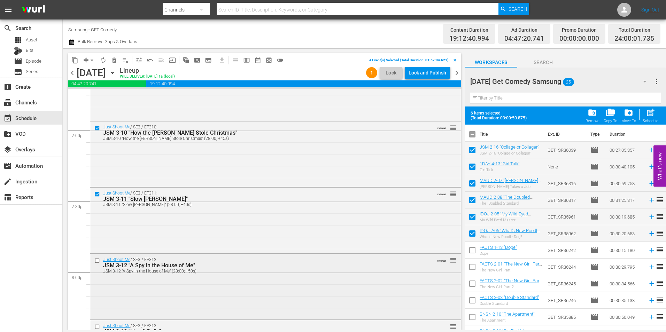
click at [98, 261] on input "checkbox" at bounding box center [97, 261] width 7 height 6
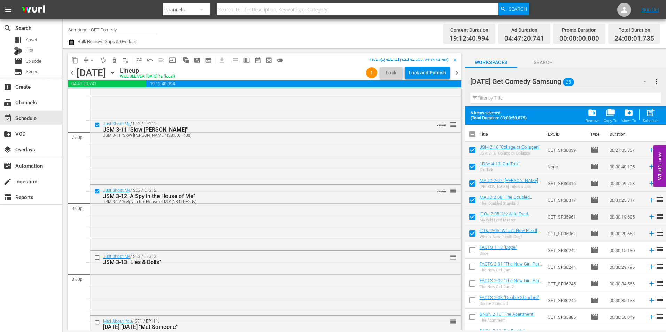
scroll to position [2727, 0]
click at [96, 258] on input "checkbox" at bounding box center [97, 258] width 7 height 6
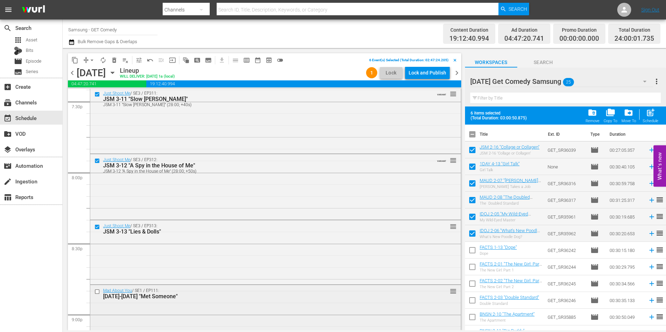
scroll to position [2797, 0]
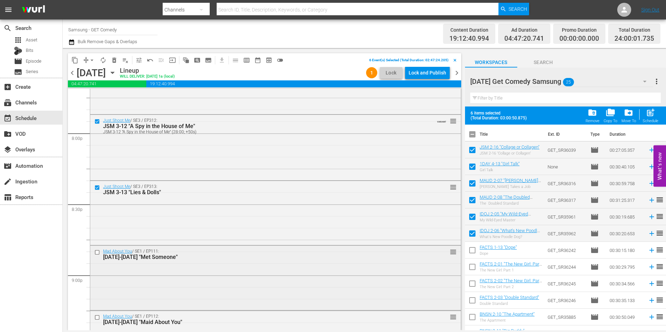
click at [99, 253] on input "checkbox" at bounding box center [97, 253] width 7 height 6
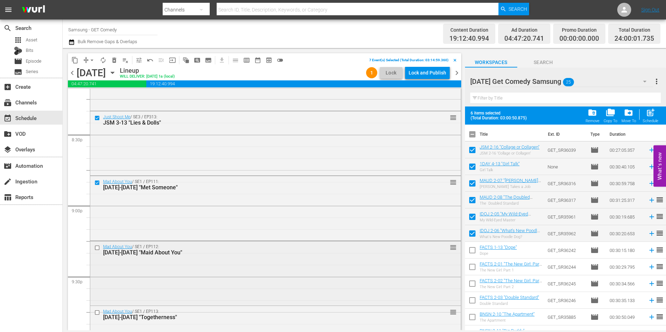
click at [97, 247] on input "checkbox" at bounding box center [97, 248] width 7 height 6
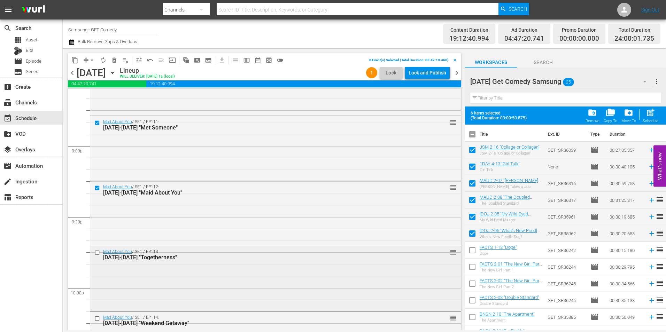
scroll to position [2936, 0]
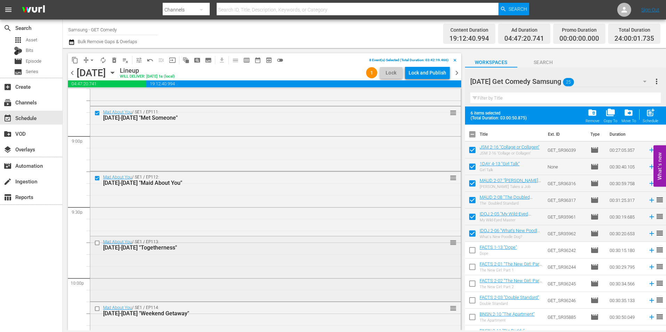
click at [97, 243] on input "checkbox" at bounding box center [97, 243] width 7 height 6
click at [97, 310] on input "checkbox" at bounding box center [97, 309] width 7 height 6
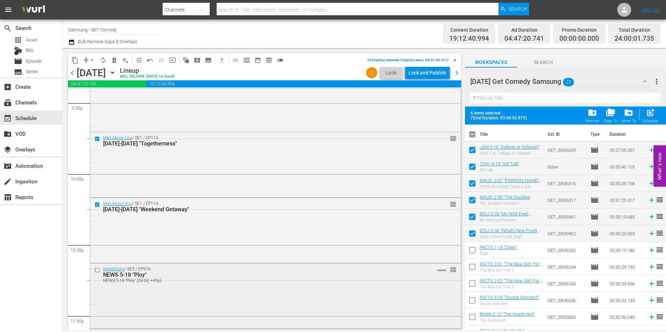
scroll to position [3041, 0]
click at [96, 270] on input "checkbox" at bounding box center [97, 270] width 7 height 6
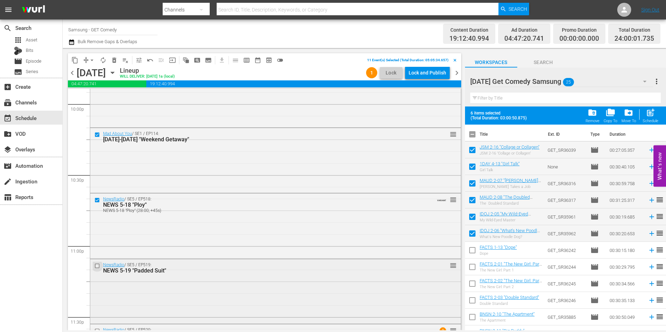
click at [97, 264] on input "checkbox" at bounding box center [97, 266] width 7 height 6
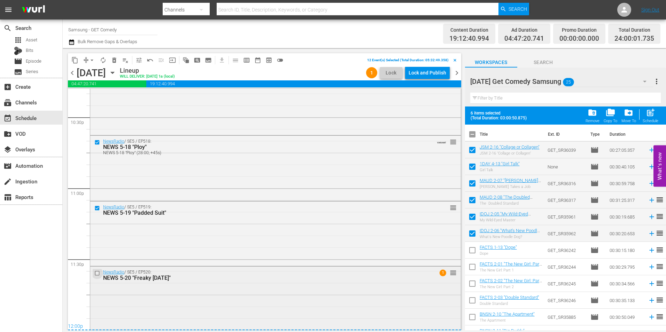
click at [96, 274] on input "checkbox" at bounding box center [97, 273] width 7 height 6
click at [75, 62] on span "content_copy" at bounding box center [74, 60] width 7 height 7
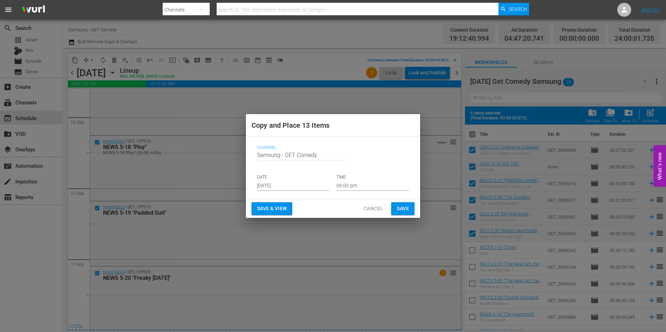
click at [275, 187] on input "[DATE]" at bounding box center [293, 185] width 72 height 10
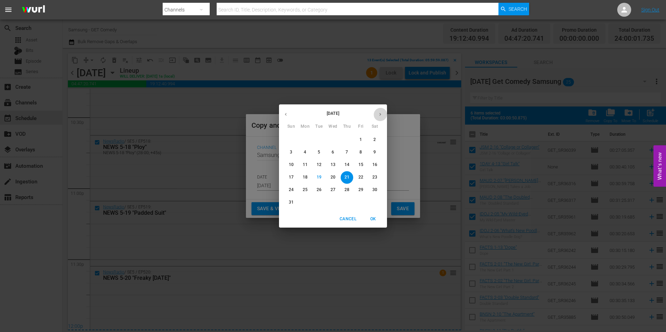
click at [383, 112] on button "button" at bounding box center [380, 115] width 14 height 14
click at [306, 151] on p "8" at bounding box center [305, 152] width 2 height 6
type input "[DATE]"
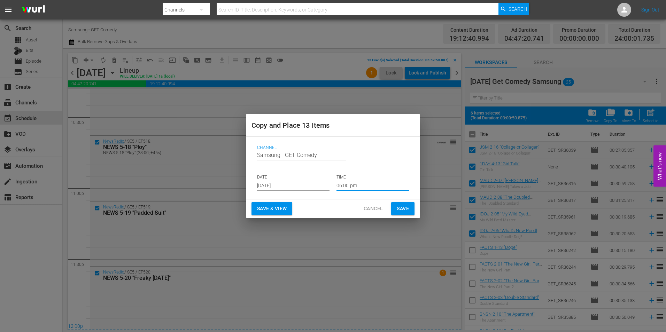
click at [349, 187] on input "06:00 pm" at bounding box center [372, 185] width 72 height 10
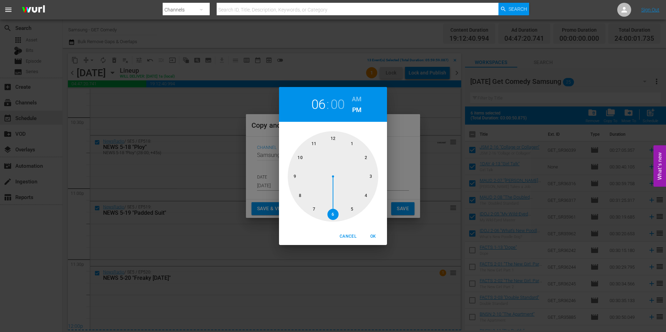
click at [334, 137] on div at bounding box center [333, 176] width 91 height 91
click at [376, 237] on span "OK" at bounding box center [373, 236] width 17 height 7
type input "12:00 pm"
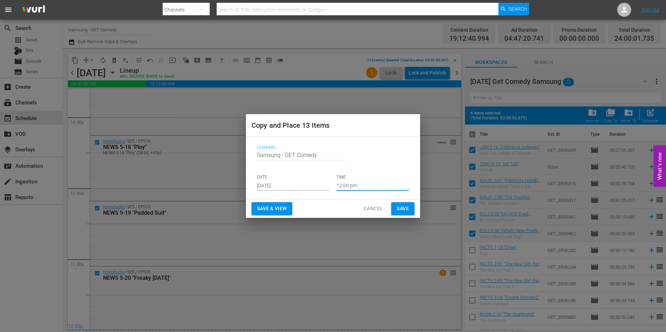
click at [404, 211] on span "Save" at bounding box center [403, 208] width 12 height 9
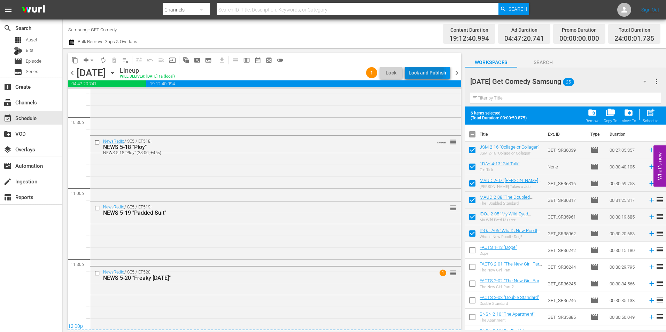
click at [426, 71] on div "Lock and Publish" at bounding box center [427, 73] width 38 height 13
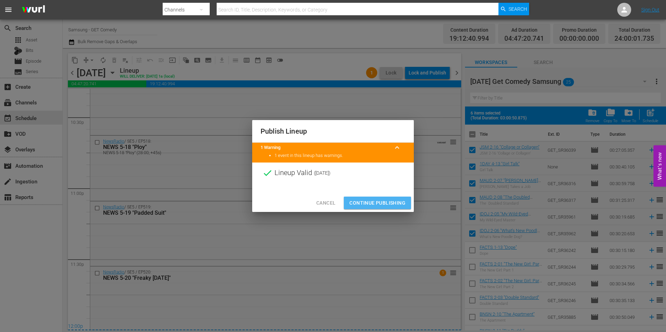
click at [362, 201] on span "Continue Publishing" at bounding box center [377, 203] width 56 height 9
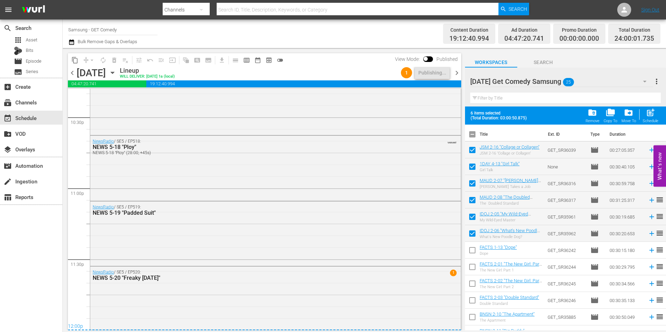
click at [116, 72] on icon "button" at bounding box center [113, 73] width 8 height 8
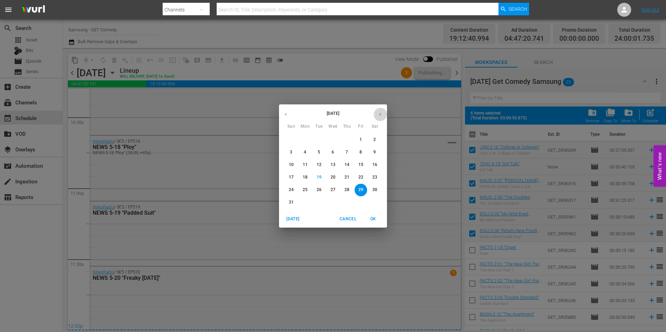
click at [381, 117] on button "button" at bounding box center [380, 115] width 14 height 14
click at [307, 150] on span "8" at bounding box center [305, 152] width 13 height 6
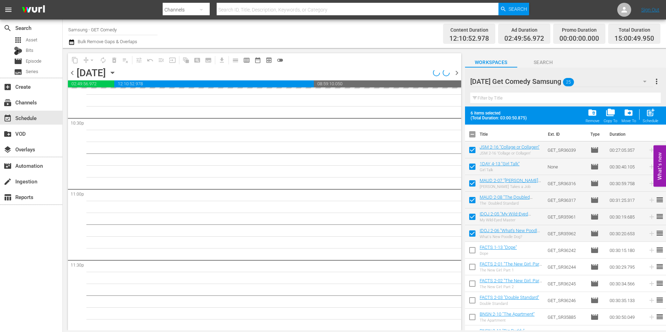
scroll to position [3168, 0]
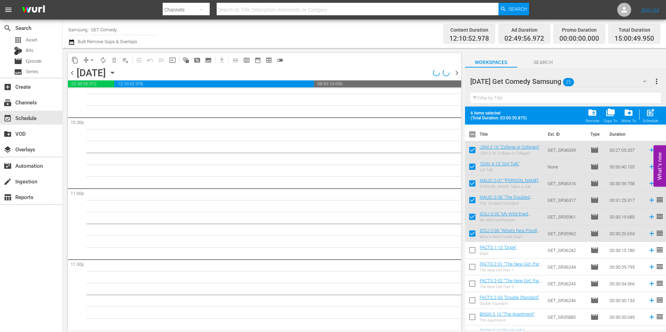
click at [470, 139] on input "checkbox" at bounding box center [472, 135] width 15 height 15
checkbox input "true"
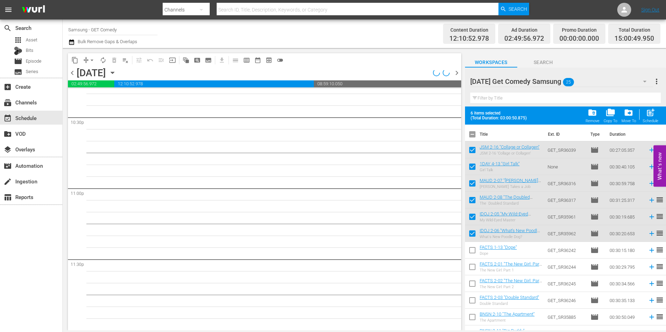
checkbox input "true"
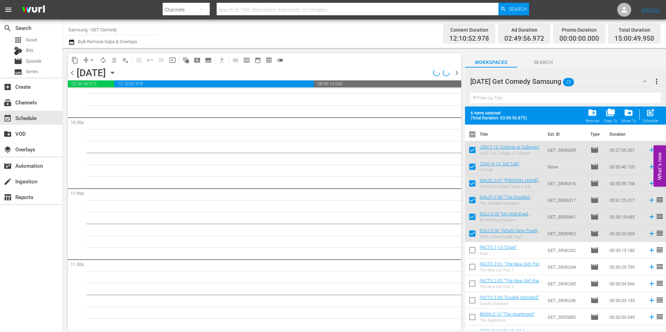
checkbox input "true"
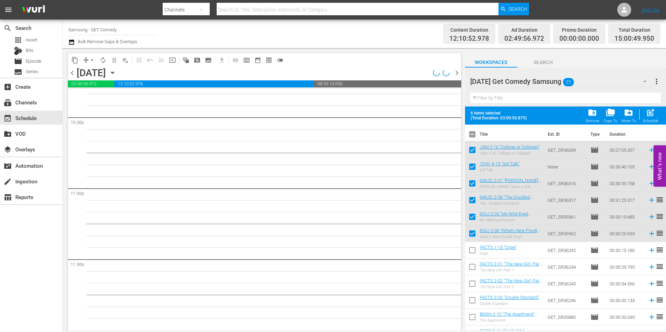
checkbox input "true"
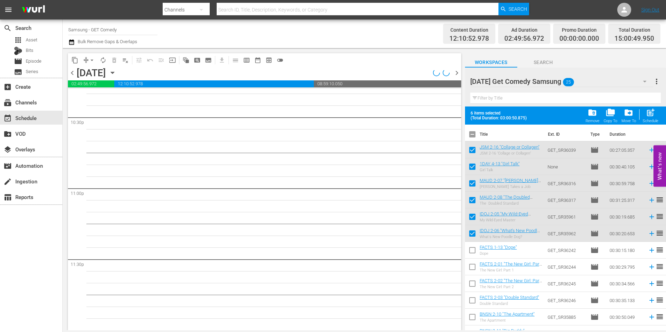
checkbox input "true"
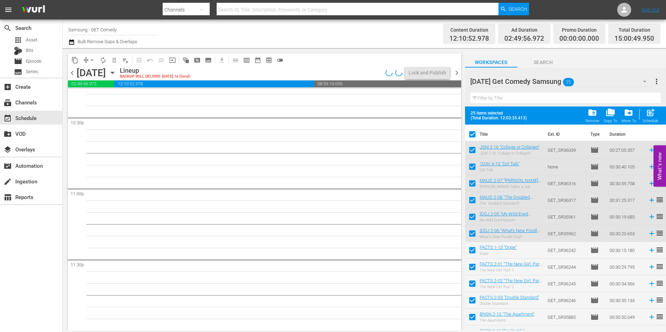
scroll to position [3168, 0]
click at [471, 136] on input "checkbox" at bounding box center [472, 135] width 15 height 15
checkbox input "false"
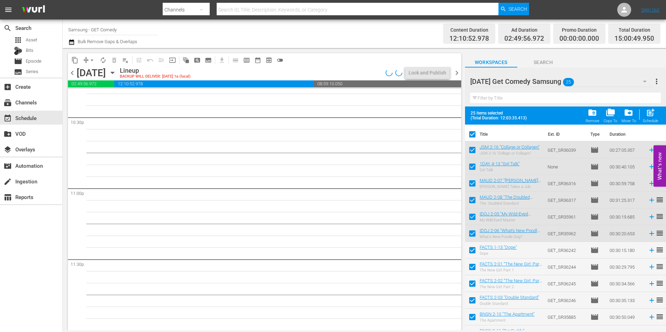
checkbox input "false"
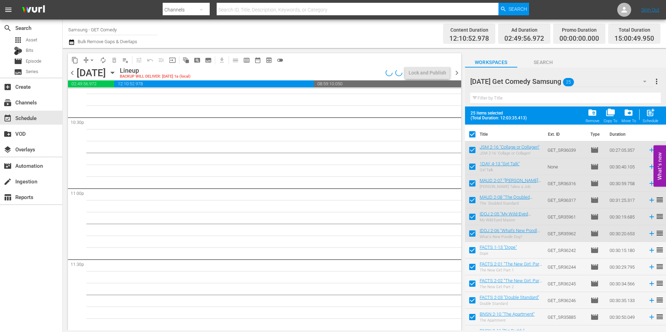
checkbox input "false"
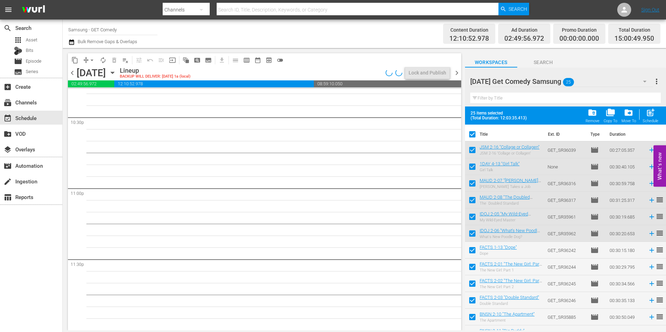
checkbox input "false"
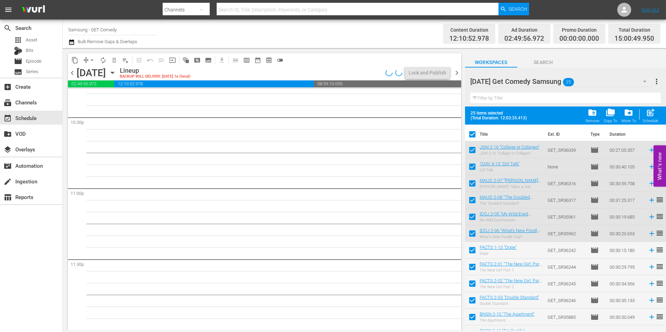
checkbox input "false"
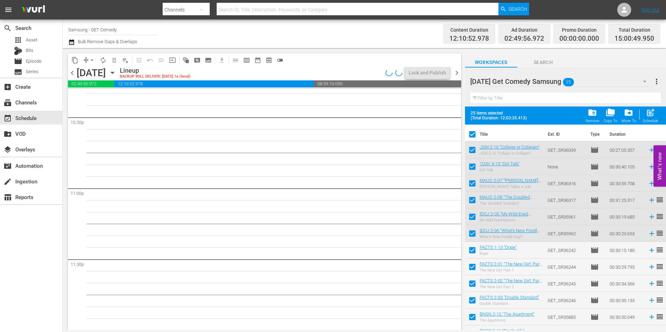
checkbox input "false"
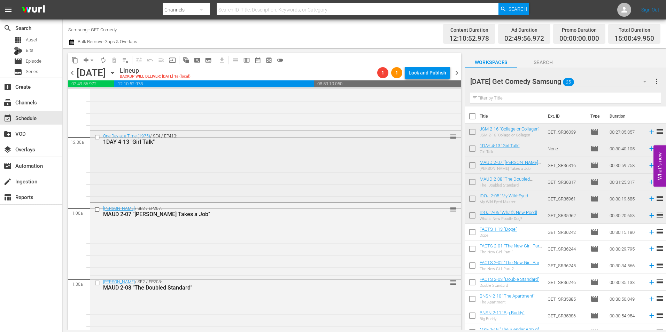
scroll to position [0, 0]
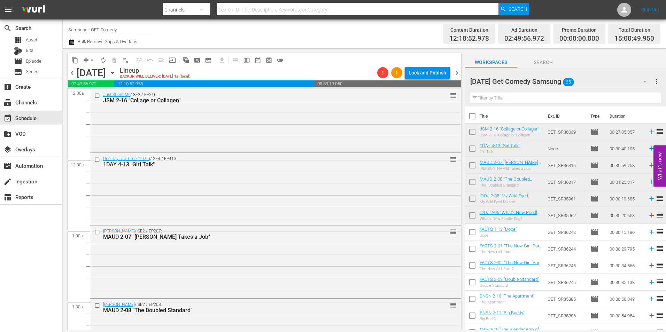
drag, startPoint x: 191, startPoint y: 140, endPoint x: 295, endPoint y: 171, distance: 108.2
click at [191, 140] on div "Just Shoot Me / SE2 / EP216: JSM 2-16 "Collage or Collagen" reorder" at bounding box center [275, 120] width 370 height 62
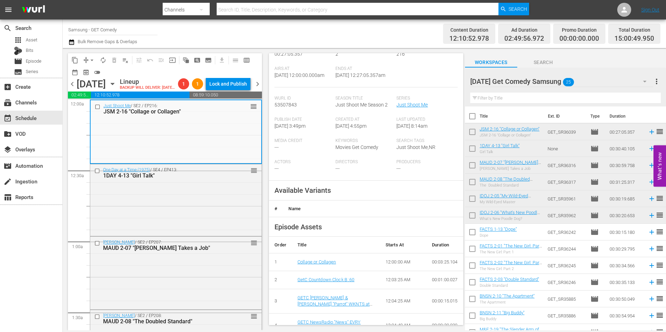
scroll to position [139, 0]
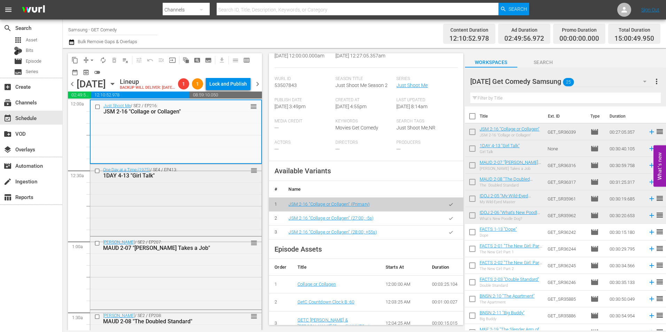
click at [195, 205] on div "One Day at a Time (1975) / SE4 / EP413: 1DAY 4-13 "Girl Talk" reorder" at bounding box center [175, 199] width 171 height 71
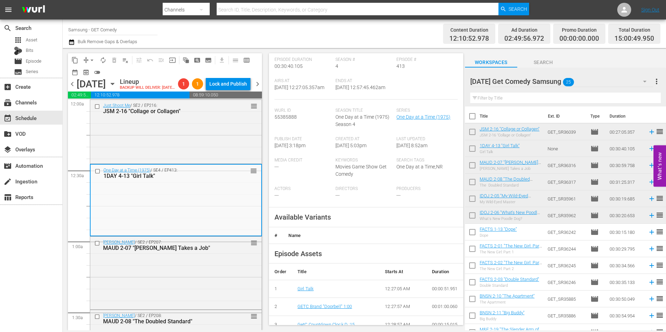
scroll to position [104, 0]
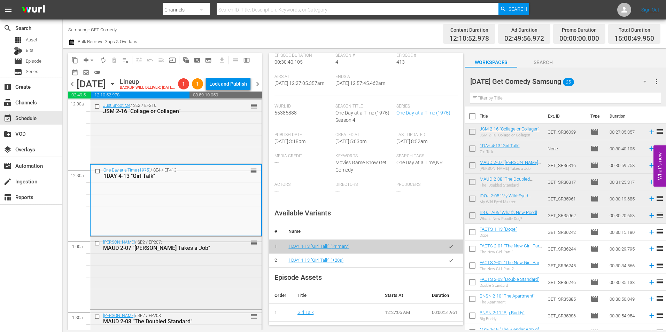
click at [179, 283] on div "[PERSON_NAME] / SE2 / EP207: [PERSON_NAME] 2-07 "[PERSON_NAME] Takes a Job" reo…" at bounding box center [175, 272] width 171 height 71
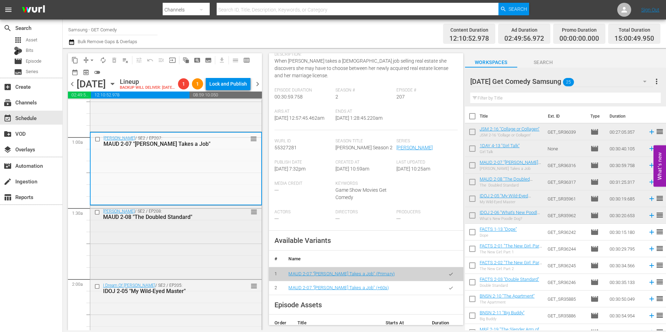
click at [205, 256] on div "[PERSON_NAME] / SE2 / EP208: MAUD 2-08 "The Doubled Standard" reorder" at bounding box center [175, 242] width 171 height 72
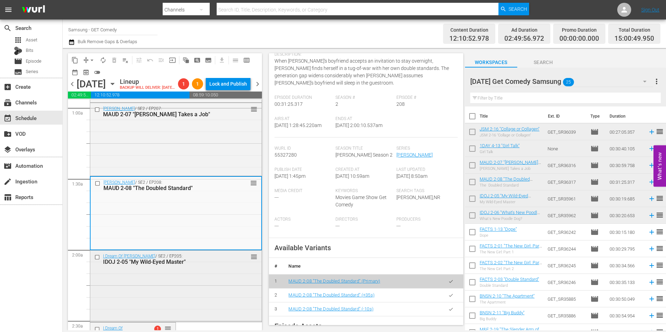
scroll to position [174, 0]
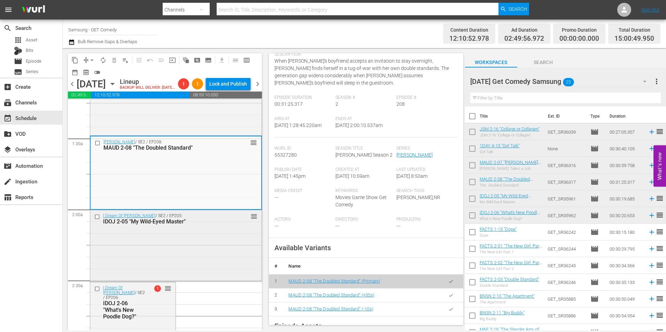
click at [196, 255] on div "I Dream Of [PERSON_NAME] / SE2 / EP205: IDOJ 2-05 "My Wild-Eyed Master" reorder" at bounding box center [175, 245] width 171 height 70
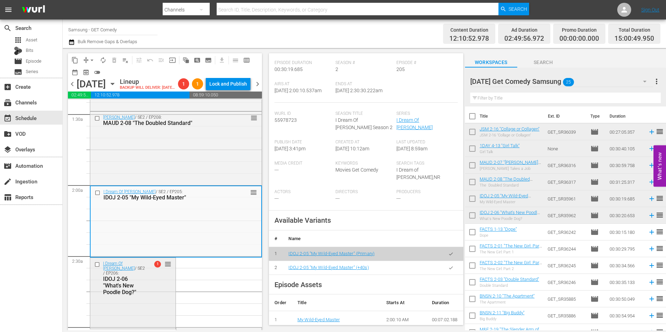
scroll to position [244, 0]
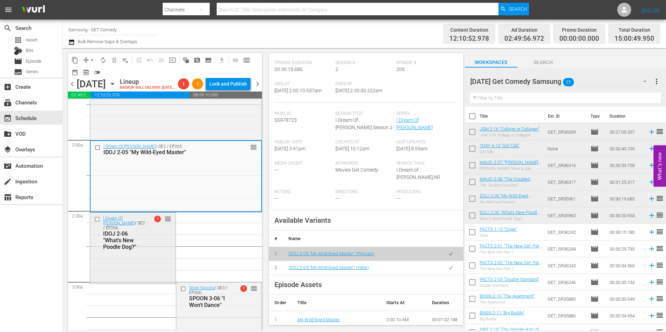
click at [146, 271] on div "I Dream Of [PERSON_NAME] / SE2 / EP206: IDOJ 2-06 "What's New Poodle Dog?" 1 re…" at bounding box center [132, 248] width 85 height 70
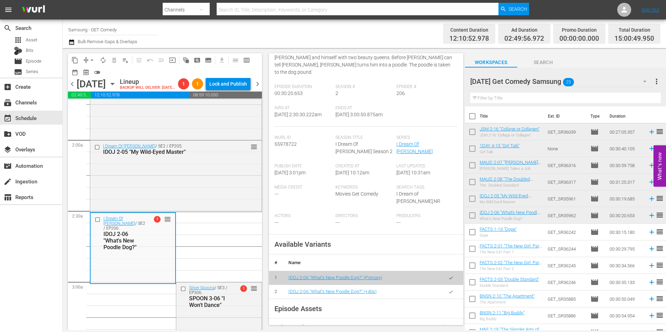
scroll to position [104, 0]
click at [201, 204] on div "I Dream Of [PERSON_NAME] / SE2 / EP205: IDOJ 2-05 "My Wild-Eyed Master" reorder" at bounding box center [175, 176] width 171 height 70
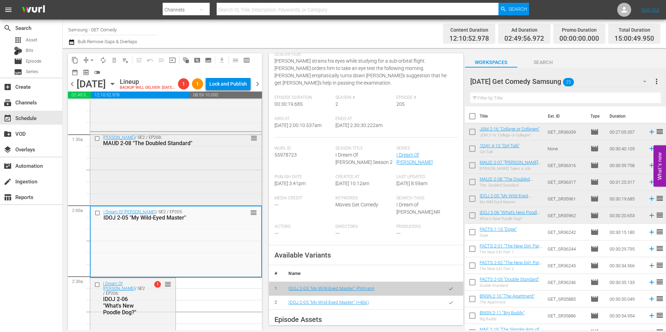
scroll to position [174, 0]
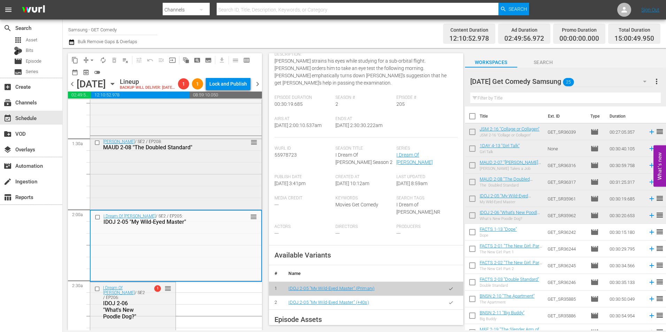
click at [166, 190] on div "[PERSON_NAME] / SE2 / EP208: MAUD 2-08 "The Doubled Standard" reorder" at bounding box center [175, 172] width 171 height 72
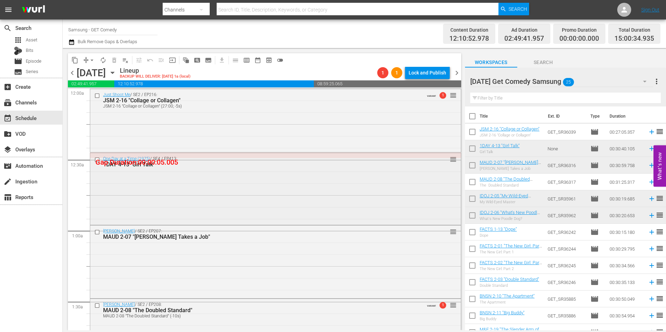
click at [224, 181] on div "One Day at a Time (1975) / SE4 / EP413: 1DAY 4-13 "Girl Talk" reorder" at bounding box center [275, 188] width 370 height 71
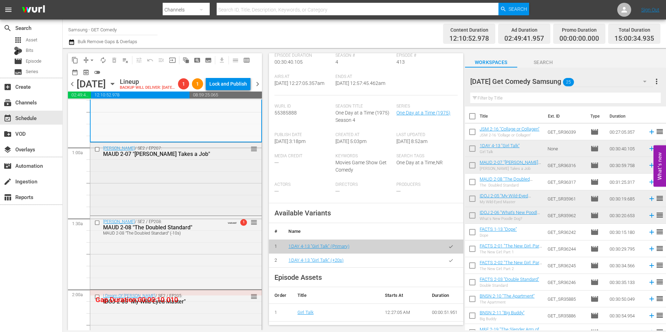
scroll to position [104, 0]
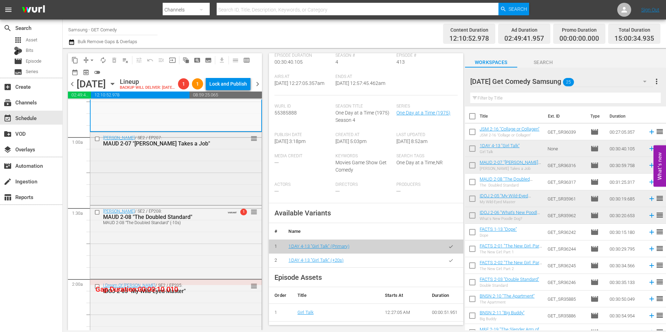
click at [163, 175] on div "[PERSON_NAME] / SE2 / EP207: [PERSON_NAME] 2-07 "[PERSON_NAME] Takes a Job" reo…" at bounding box center [175, 167] width 171 height 71
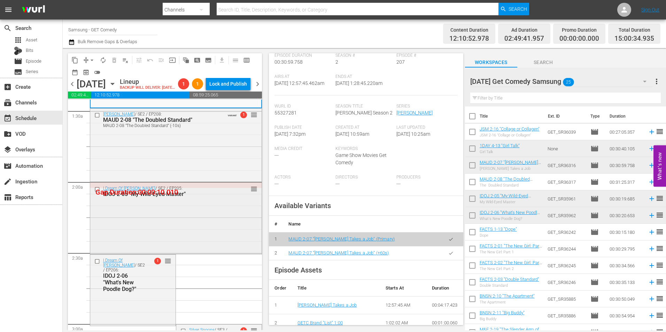
scroll to position [209, 0]
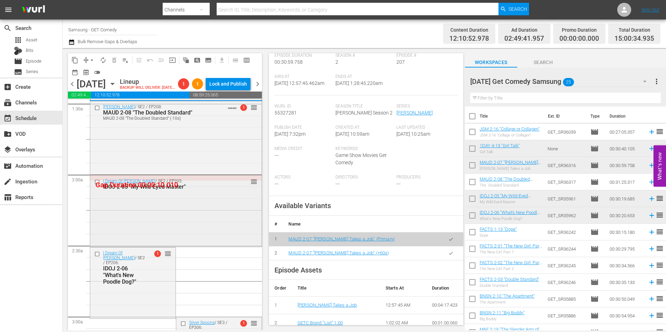
click at [203, 231] on div "I Dream Of [PERSON_NAME] / SE2 / EP205: IDOJ 2-05 "My Wild-Eyed Master" reorder" at bounding box center [175, 210] width 171 height 70
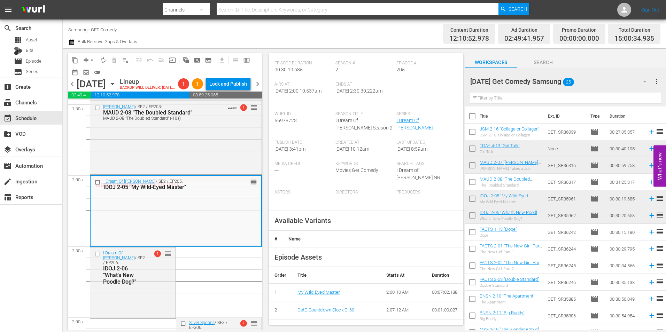
scroll to position [104, 0]
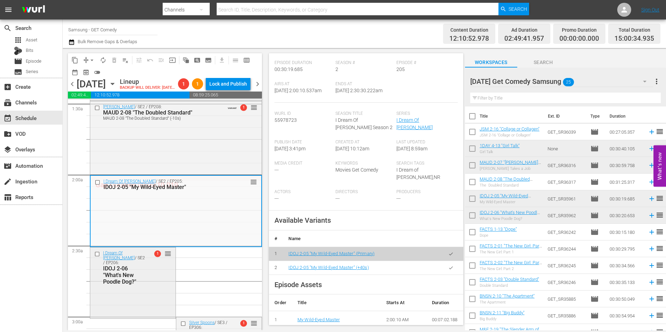
click at [135, 310] on div "I Dream Of [PERSON_NAME] / SE2 / EP206: IDOJ 2-06 "What's New Poodle Dog?" 1 re…" at bounding box center [132, 283] width 85 height 70
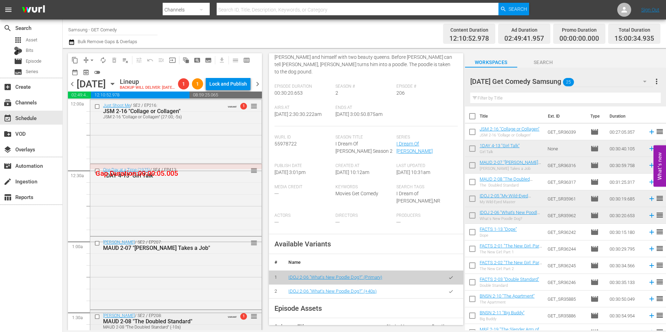
scroll to position [70, 0]
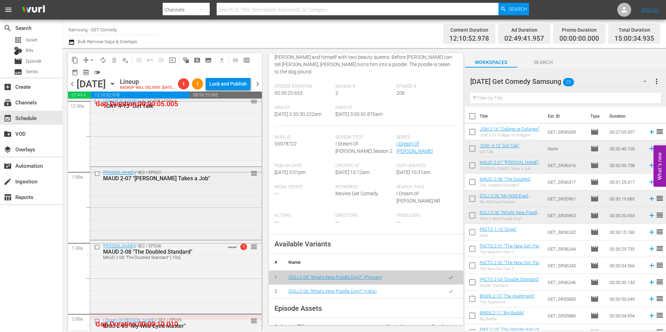
click at [204, 227] on div "[PERSON_NAME] / SE2 / EP207: [PERSON_NAME] 2-07 "[PERSON_NAME] Takes a Job" reo…" at bounding box center [175, 202] width 171 height 71
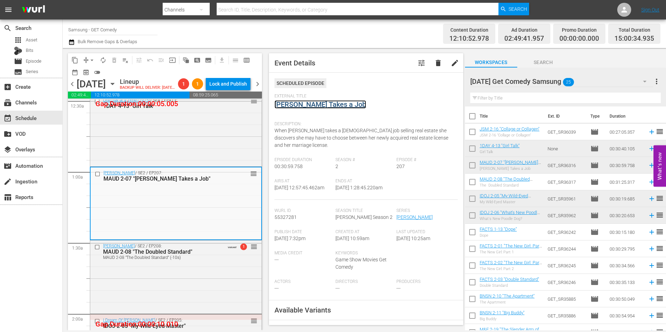
click at [326, 106] on link "[PERSON_NAME] Takes a Job" at bounding box center [320, 104] width 92 height 8
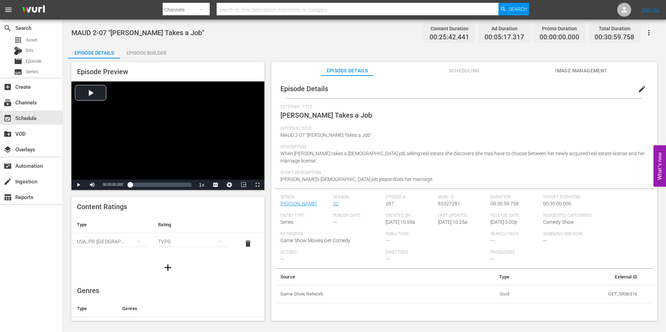
click at [649, 33] on icon "button" at bounding box center [649, 33] width 8 height 8
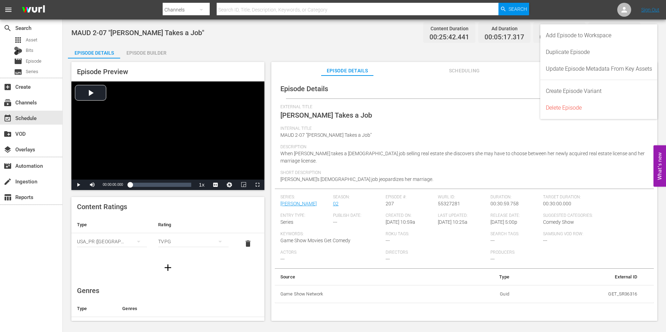
click at [377, 51] on div "Episode Details Episode Builder Episode Preview Video Player is loading. Play V…" at bounding box center [364, 186] width 593 height 282
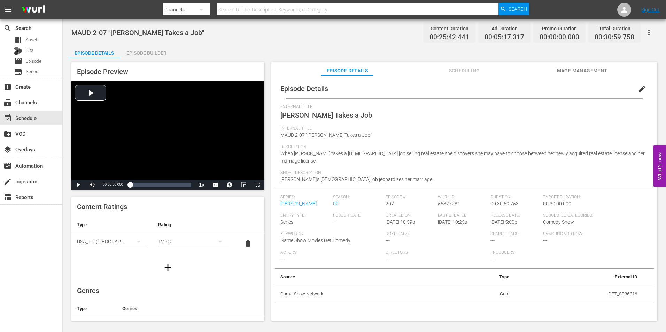
click at [648, 33] on icon "button" at bounding box center [649, 33] width 8 height 8
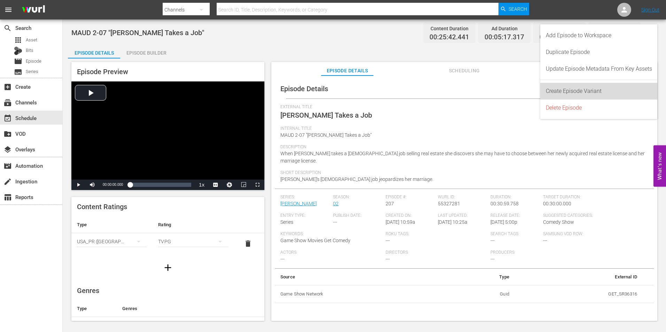
click at [608, 89] on div "Create Episode Variant" at bounding box center [599, 91] width 106 height 17
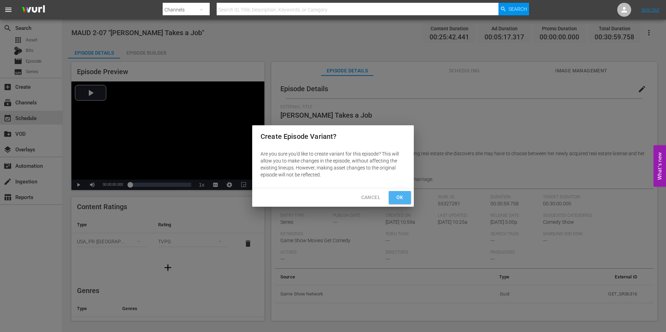
click at [397, 199] on span "Ok" at bounding box center [399, 197] width 11 height 9
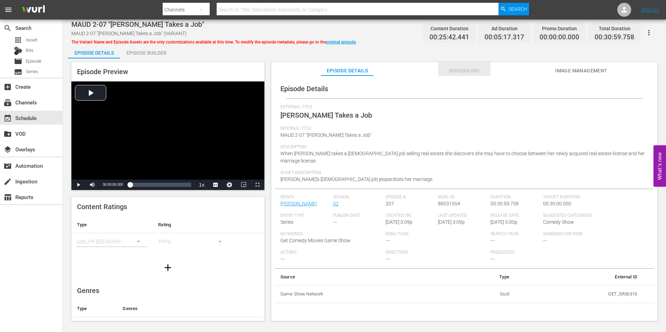
click at [475, 69] on span "Scheduling" at bounding box center [464, 71] width 52 height 9
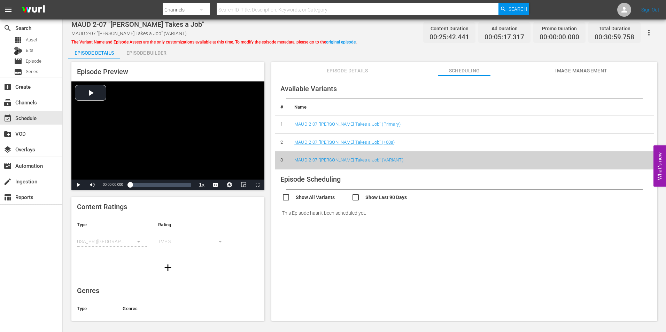
click at [354, 71] on span "Episode Details" at bounding box center [347, 71] width 52 height 9
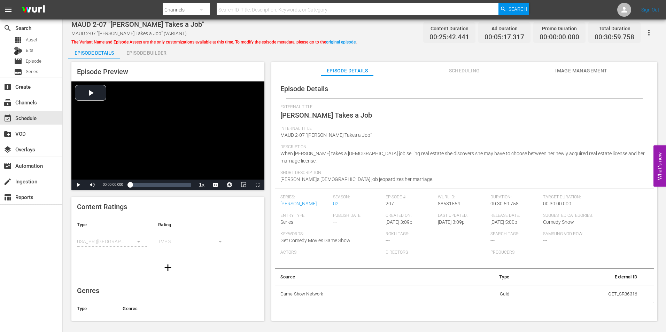
click at [378, 117] on div "External Title Maude Takes a Job" at bounding box center [464, 115] width 368 height 22
click at [352, 144] on div "Internal Title MAUD 2-07 "Maude Takes a Job"" at bounding box center [464, 135] width 368 height 18
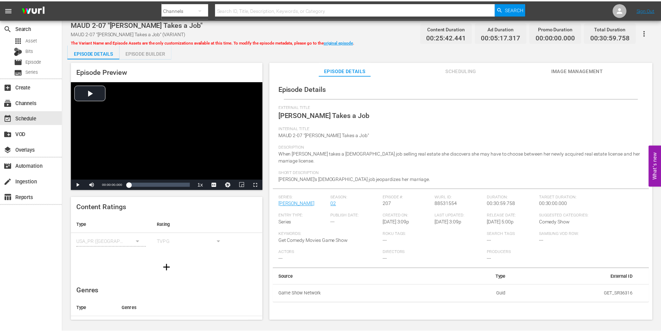
scroll to position [83, 0]
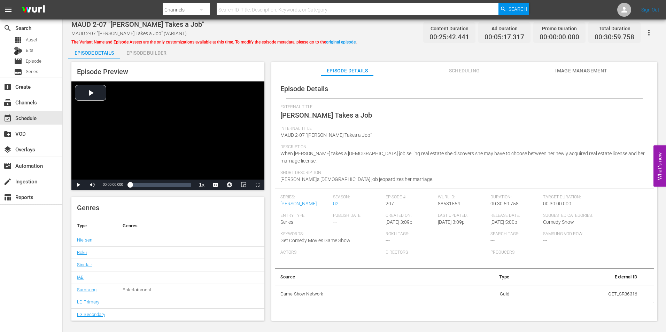
click at [138, 34] on span "MAUD 2-07 "Maude Takes a Job" (VARIANT)" at bounding box center [128, 34] width 115 height 6
click at [655, 41] on div "MAUD 2-07 "Maude Takes a Job" MAUD 2-07 "Maude Takes a Job" (VARIANT) The Varia…" at bounding box center [364, 170] width 603 height 303
click at [162, 49] on div "Episode Builder" at bounding box center [146, 53] width 52 height 17
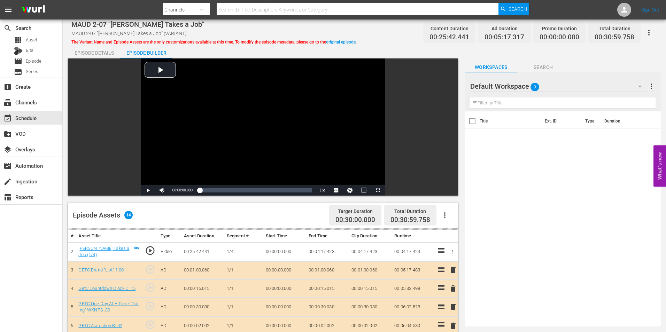
scroll to position [82, 0]
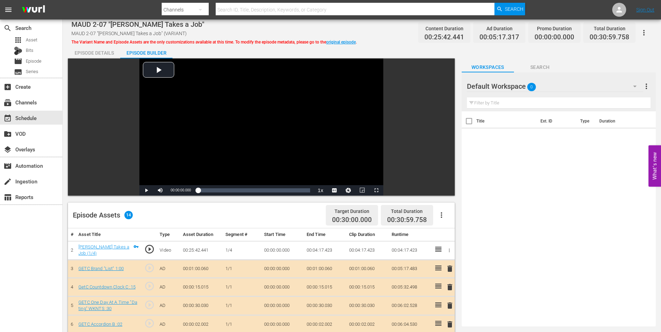
click at [109, 53] on div "Episode Details" at bounding box center [94, 53] width 52 height 17
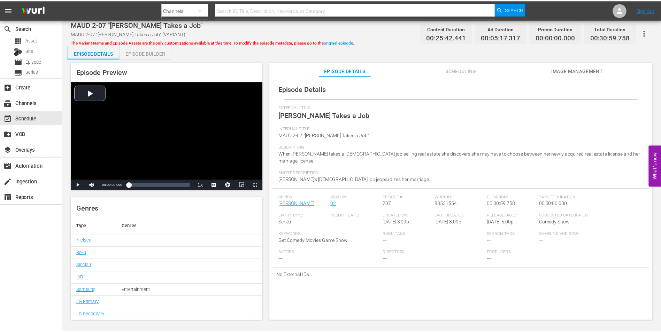
scroll to position [83, 0]
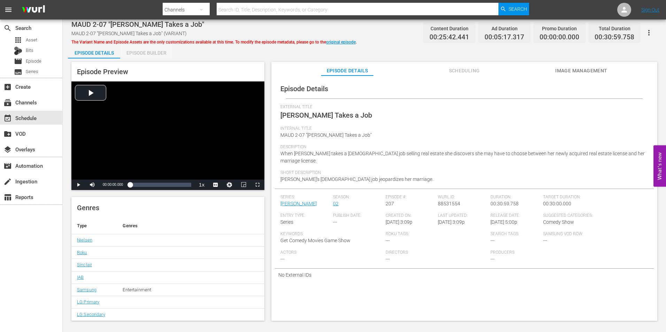
click at [127, 53] on div "Episode Builder" at bounding box center [146, 53] width 52 height 17
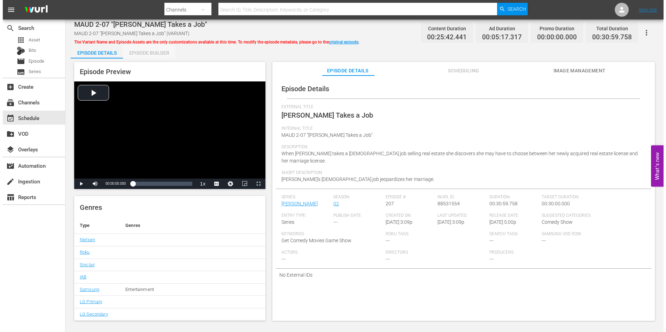
scroll to position [82, 0]
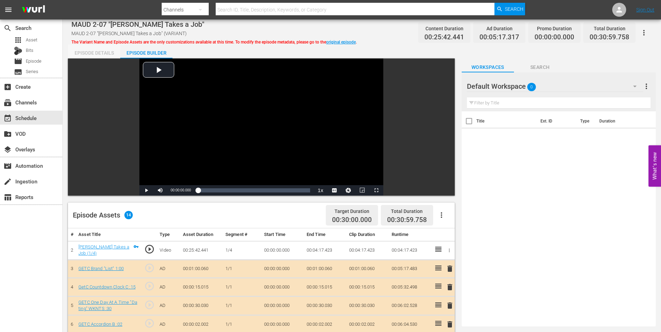
click at [110, 53] on div "Episode Details" at bounding box center [94, 53] width 52 height 17
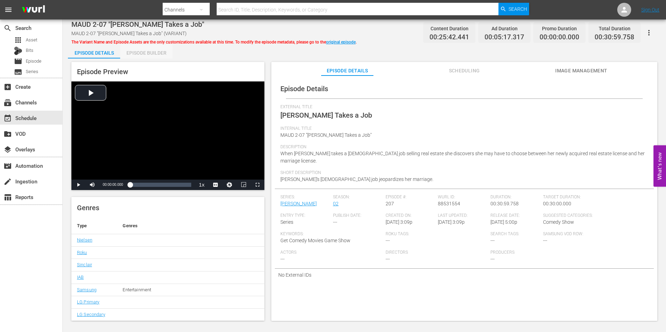
click at [149, 53] on div "Episode Builder" at bounding box center [146, 53] width 52 height 17
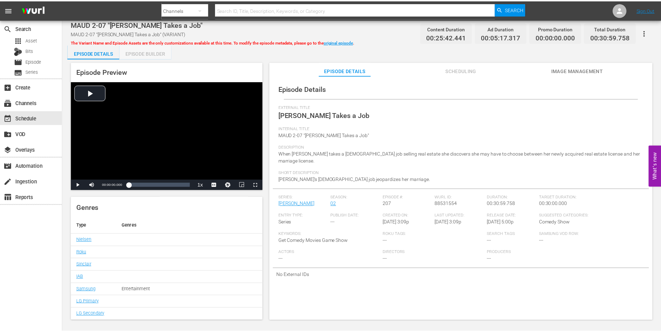
scroll to position [82, 0]
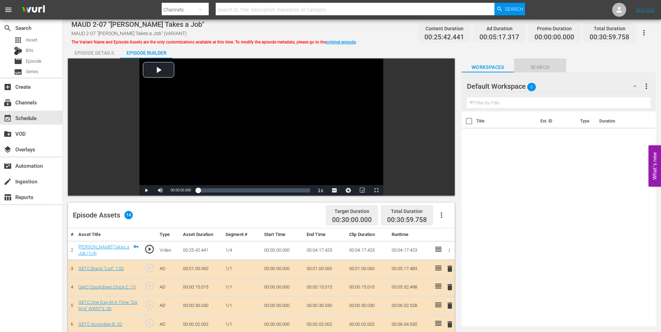
click at [549, 65] on span "Search" at bounding box center [540, 67] width 52 height 9
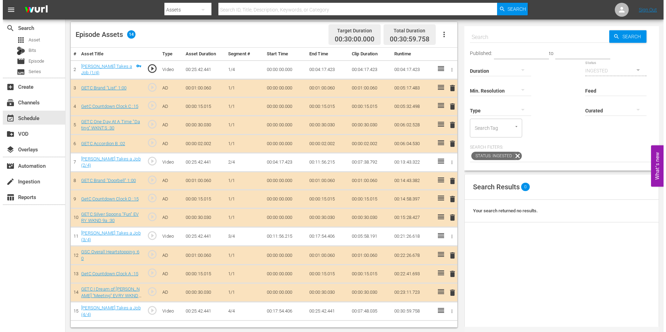
scroll to position [181, 0]
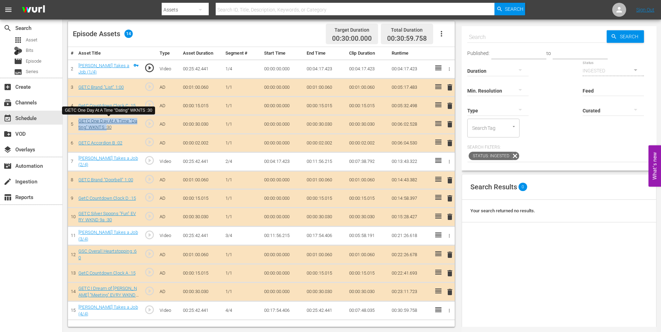
drag, startPoint x: 73, startPoint y: 119, endPoint x: 105, endPoint y: 126, distance: 32.4
click at [105, 126] on tr "5 GETC One Day At A Time "Dating" WKNTS :30 play_circle_outline AD 00:00:30.030…" at bounding box center [261, 124] width 387 height 19
copy tr "GETC One Day At A Time "Dating" WKNTS :"
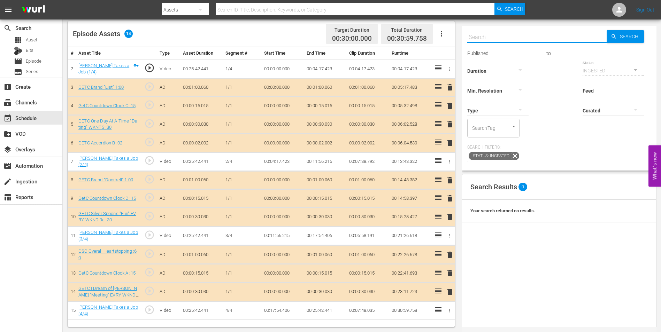
click at [500, 39] on input "text" at bounding box center [536, 37] width 139 height 17
paste input "GETC One Day At A Time "Dating" WKNTS :"
type input "GETC One Day At A Time "Dating" WKNTS :"
click at [482, 37] on input "GETC One Day At A Time "Dating" WKNTS :" at bounding box center [536, 37] width 139 height 17
type input "GETC One Day At A Time "Dating" WKNTS :"
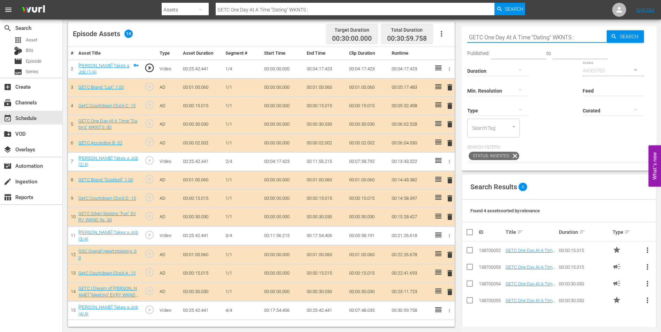
type input "GETC One Day At A Time "Dating" WKNTS :"
click at [512, 106] on button "button" at bounding box center [520, 109] width 17 height 17
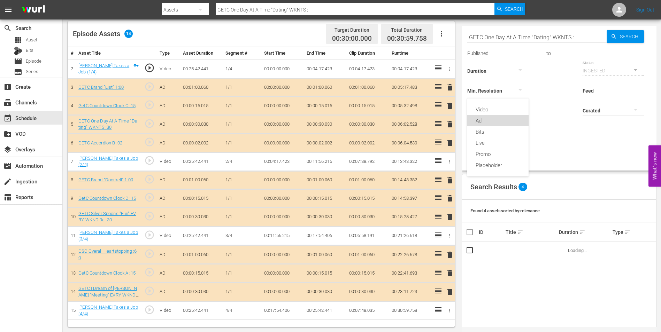
click at [498, 121] on div "Ad" at bounding box center [497, 120] width 61 height 11
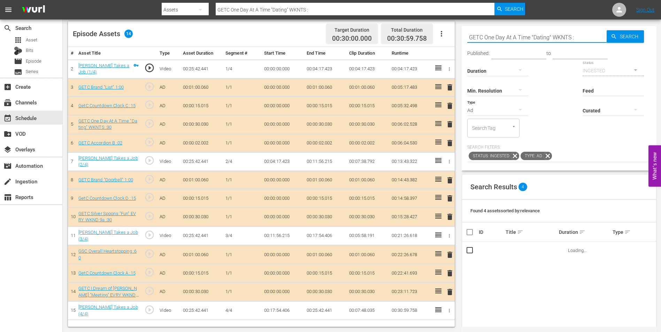
click at [576, 34] on input "GETC One Day At A Time "Dating" WKNTS :" at bounding box center [536, 37] width 139 height 17
type input "GETC One Day At A Time "Dating" WKNTS :15"
drag, startPoint x: 583, startPoint y: 38, endPoint x: 421, endPoint y: 28, distance: 162.3
click at [421, 28] on div "Video Player is loading. Play Video Play Mute Current Time 00:00:00.000 / Durat…" at bounding box center [361, 102] width 587 height 450
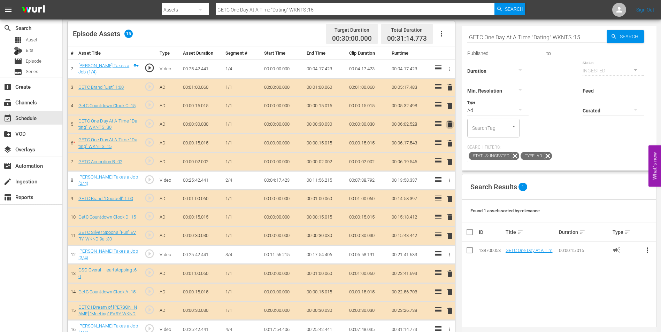
click at [448, 125] on span "delete" at bounding box center [449, 124] width 8 height 8
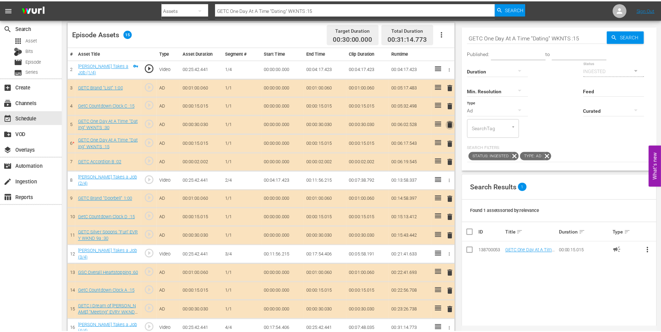
scroll to position [83, 0]
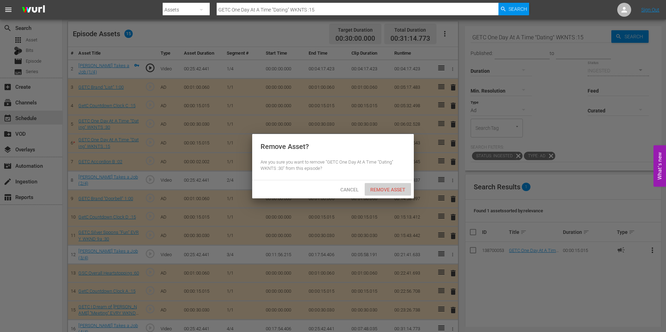
click at [395, 194] on div "Remove Asset" at bounding box center [388, 189] width 46 height 13
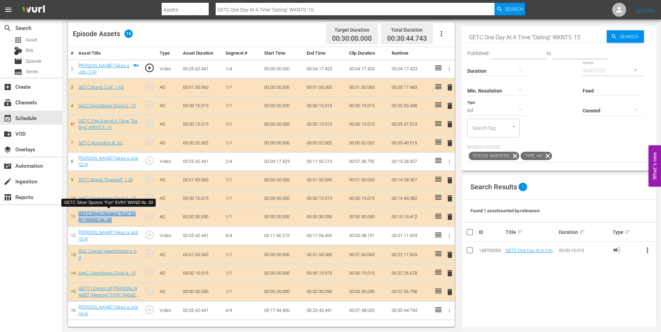
drag, startPoint x: 124, startPoint y: 218, endPoint x: 78, endPoint y: 213, distance: 46.3
click at [78, 213] on div "GETC Silver Spoons "Fun" EVRY WKND 9a :30" at bounding box center [108, 217] width 60 height 13
copy link "GETC Silver Spoons "Fun" EVRY WKND 9a :30"
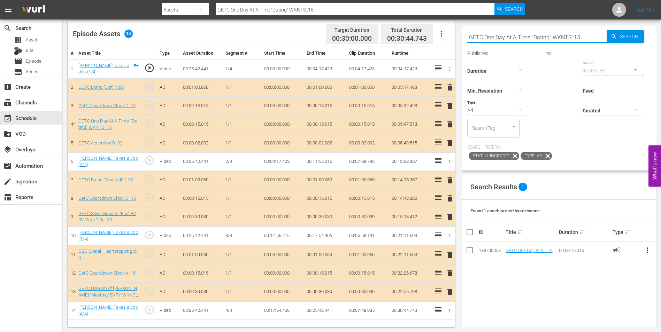
drag, startPoint x: 588, startPoint y: 36, endPoint x: 453, endPoint y: 33, distance: 135.1
click at [453, 33] on div "Video Player is loading. Play Video Play Mute Current Time 00:00:00.000 / Durat…" at bounding box center [361, 102] width 587 height 450
paste input "Silver Spoons "Fun" EVRY WKND 9a :30"
type input "GETC Silver Spoons "Fun" EVRY WKND 9a :15"
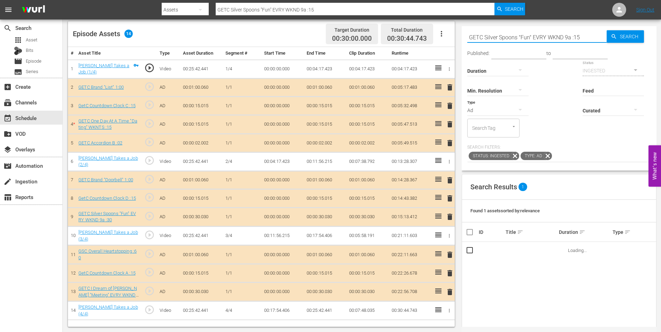
click at [575, 154] on div "Status: INGESTED Type: Ad" at bounding box center [559, 156] width 184 height 12
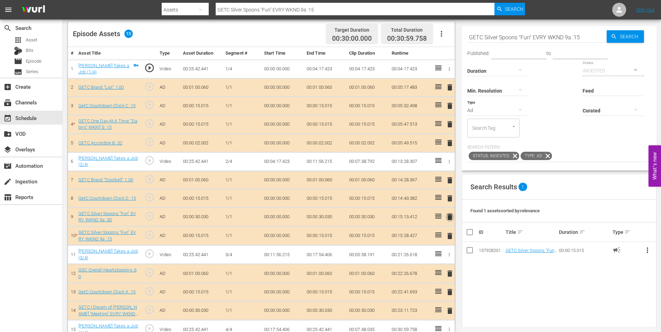
click at [450, 217] on span "delete" at bounding box center [449, 217] width 8 height 8
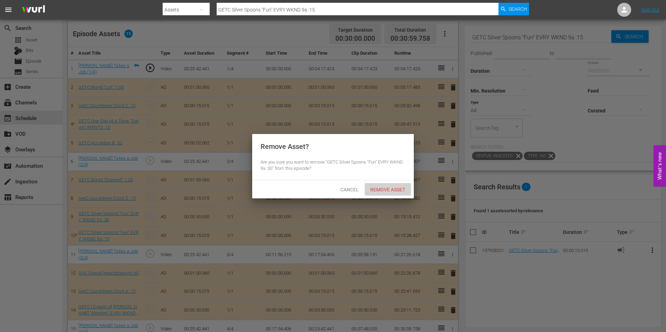
click at [389, 192] on span "Remove Asset" at bounding box center [388, 190] width 46 height 6
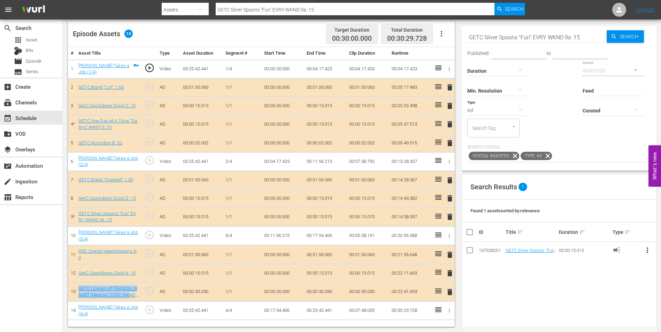
drag, startPoint x: 75, startPoint y: 285, endPoint x: 129, endPoint y: 298, distance: 55.2
click at [129, 298] on tr "13 GETC I Dream of Jeannie "Meeting" EVRY WKND :30 play_circle_outline AD 00:00…" at bounding box center [261, 291] width 387 height 19
copy tr "GETC I Dream of [PERSON_NAME] "Meeting" EVRY WKND :30"
drag, startPoint x: 583, startPoint y: 38, endPoint x: 427, endPoint y: 32, distance: 156.5
click at [427, 32] on div "Video Player is loading. Play Video Play Mute Current Time 00:00:00.000 / Durat…" at bounding box center [361, 102] width 587 height 450
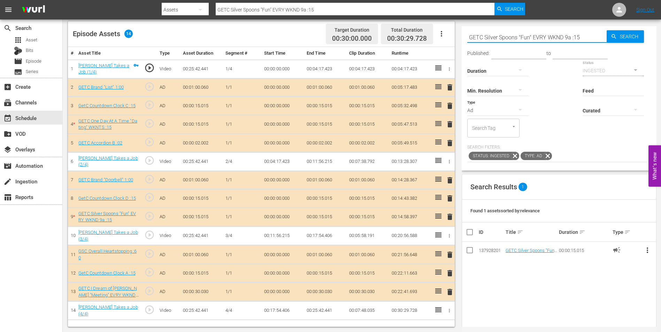
paste input "GETC I Dream of [PERSON_NAME] "Meeting" EVRY WKND :30"
type input "GETC I Dream of [PERSON_NAME] "Meeting" EVRY WKND :30"
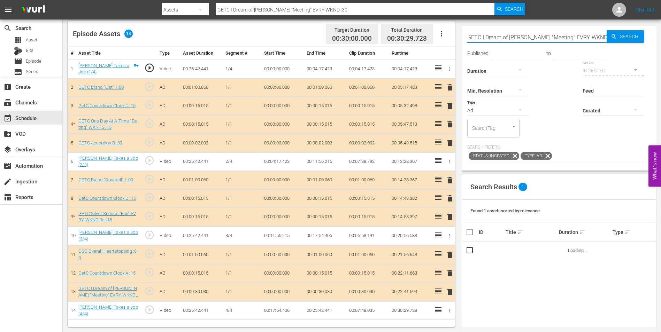
type input "GETC I Dream of Jeannie "Meeting" EVRY WKND :15"
click at [476, 38] on input "GETC I Dream of Jeannie "Meeting" EVRY WKND :15" at bounding box center [536, 37] width 139 height 17
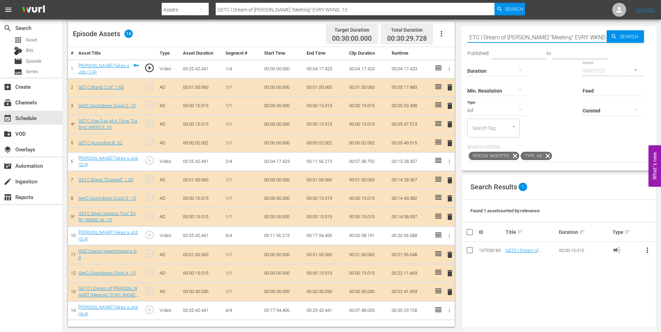
type input "GETC I Dream of Jeannie "Meeting" EVRY WKND :15"
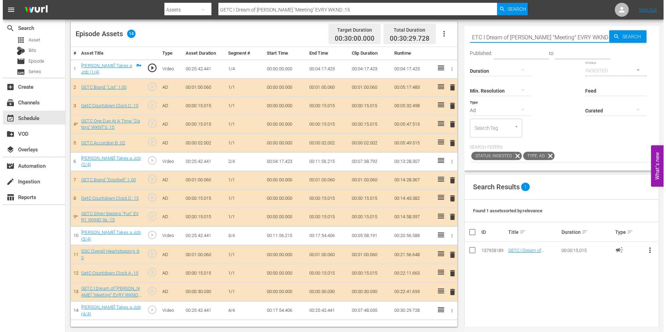
scroll to position [0, 0]
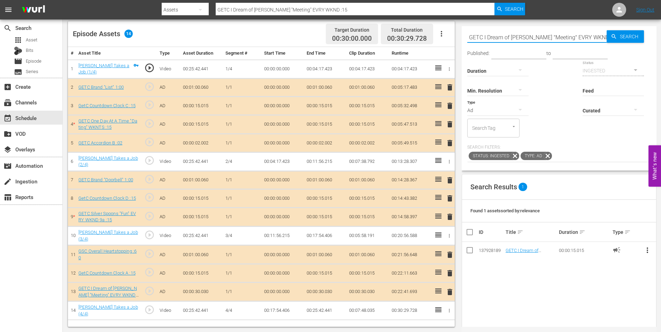
type input "GETC I Dream of Jeannie "Meeting" EVRY WKND :15"
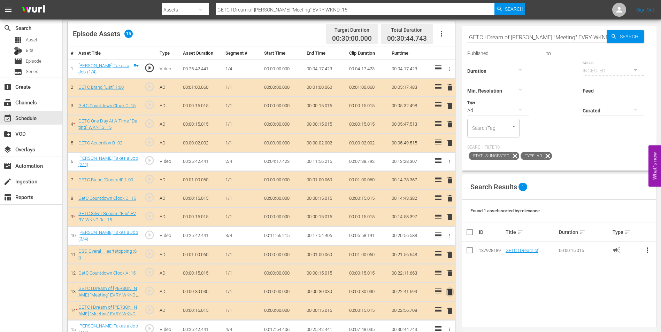
click at [450, 290] on span "delete" at bounding box center [449, 292] width 8 height 8
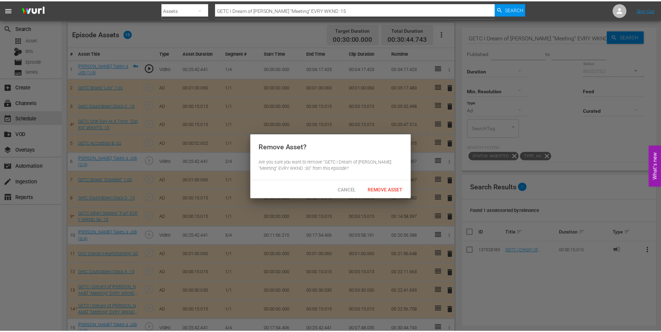
scroll to position [83, 0]
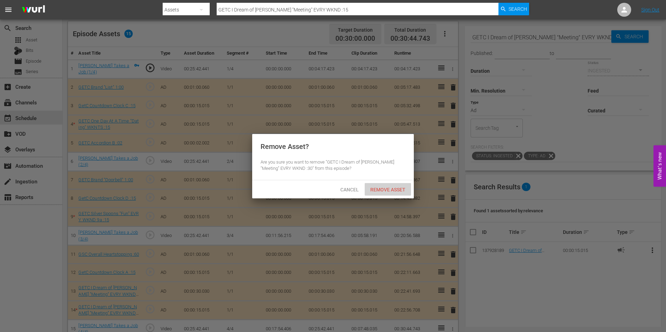
click at [388, 189] on span "Remove Asset" at bounding box center [388, 190] width 46 height 6
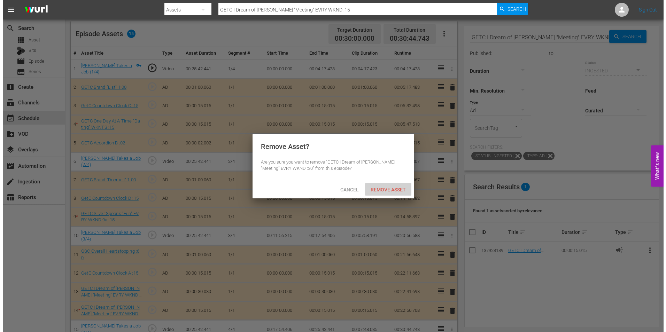
scroll to position [82, 0]
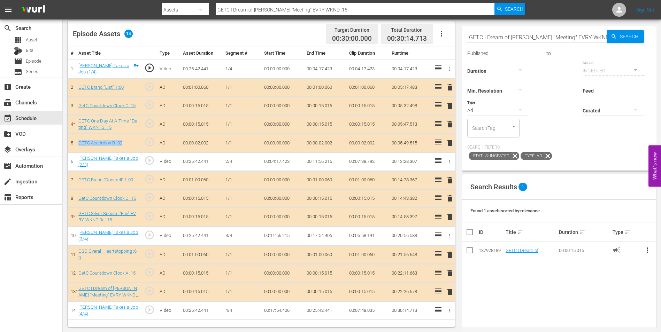
drag, startPoint x: 76, startPoint y: 140, endPoint x: 125, endPoint y: 146, distance: 49.1
click at [125, 146] on td "GETC Accordion B :02" at bounding box center [109, 143] width 66 height 18
copy link "GETC Accordion B :02"
drag, startPoint x: 468, startPoint y: 37, endPoint x: 599, endPoint y: 46, distance: 131.6
click at [599, 46] on div "Search GETC I Dream of Jeannie "Meeting" EVRY WKND :15 Search Published: to Dur…" at bounding box center [558, 98] width 195 height 145
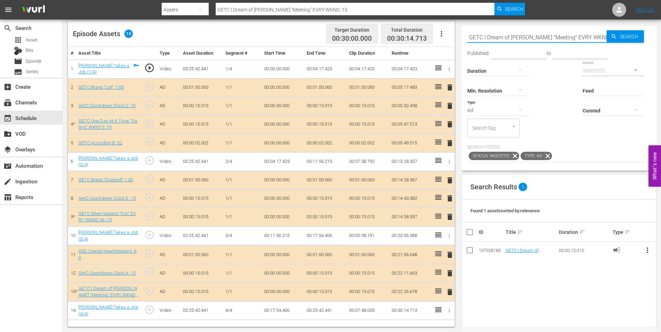
paste input "Accordion B :02"
type input "GETC Accordion B :02"
drag, startPoint x: 519, startPoint y: 38, endPoint x: 516, endPoint y: 40, distance: 3.7
click at [516, 40] on input "GETC Accordion B :02" at bounding box center [536, 37] width 139 height 17
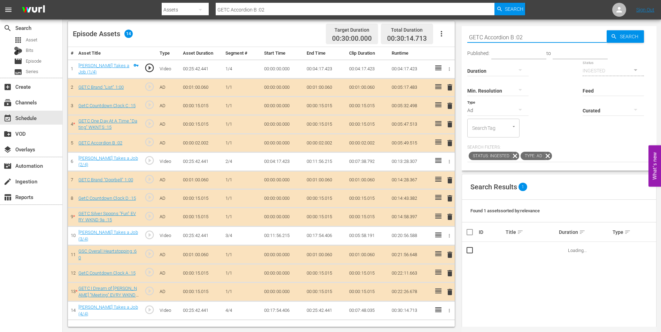
type input "GETC Accordion B :12"
drag, startPoint x: 540, startPoint y: 38, endPoint x: 441, endPoint y: 29, distance: 99.2
click at [441, 29] on div "Video Player is loading. Play Video Play Mute Current Time 00:00:00.000 / Durat…" at bounding box center [361, 102] width 587 height 450
type input "GETC Accordion B :12"
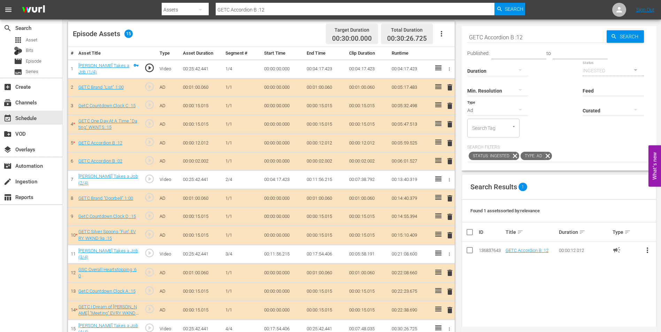
click at [448, 165] on span "delete" at bounding box center [449, 161] width 8 height 8
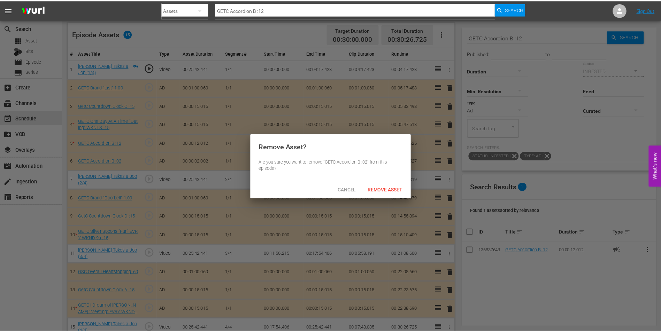
scroll to position [83, 0]
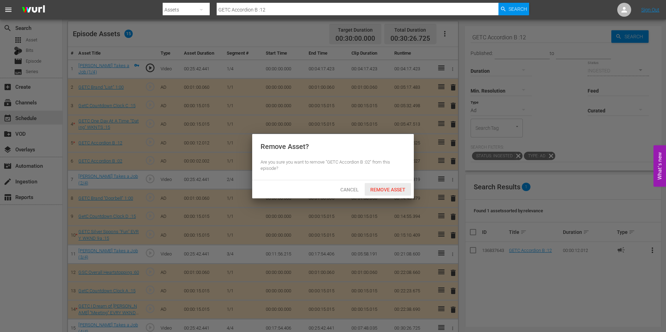
click at [402, 187] on span "Remove Asset" at bounding box center [388, 190] width 46 height 6
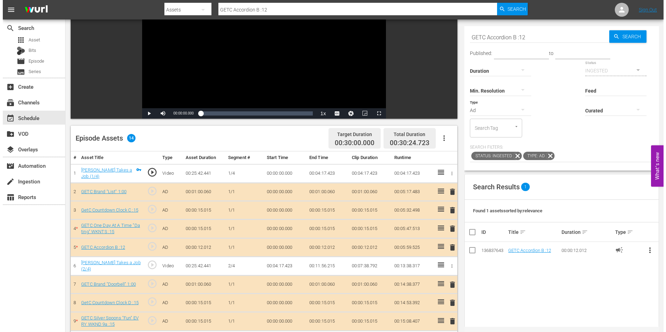
scroll to position [0, 0]
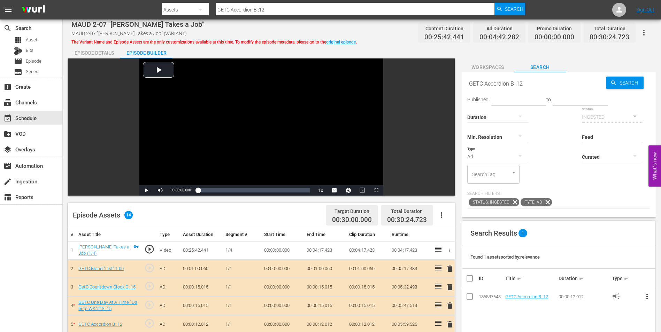
click at [103, 54] on div "Episode Details" at bounding box center [94, 53] width 52 height 17
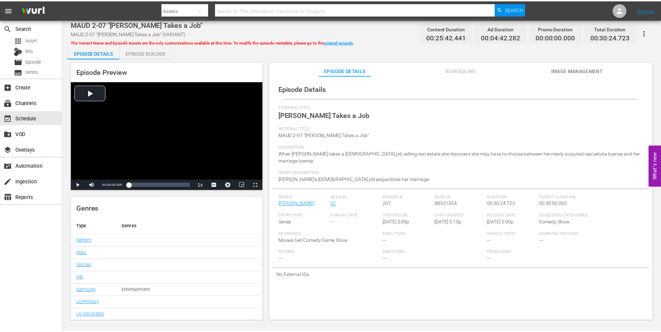
scroll to position [83, 0]
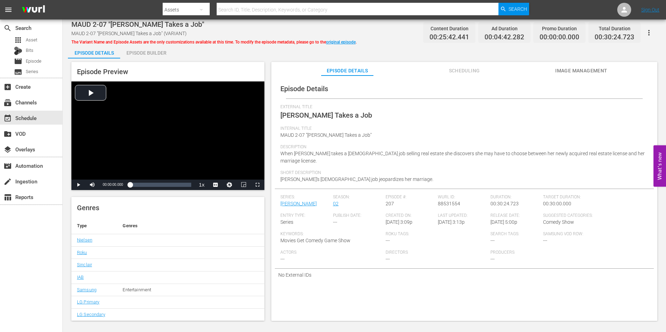
click at [159, 26] on span "MAUD 2-07 "[PERSON_NAME] Takes a Job"" at bounding box center [137, 24] width 133 height 8
click at [141, 54] on div "Episode Builder" at bounding box center [146, 53] width 52 height 17
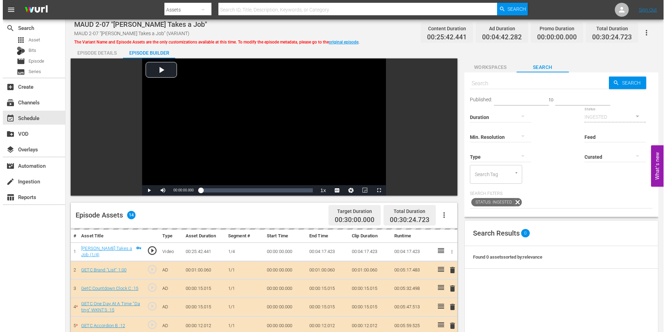
scroll to position [82, 0]
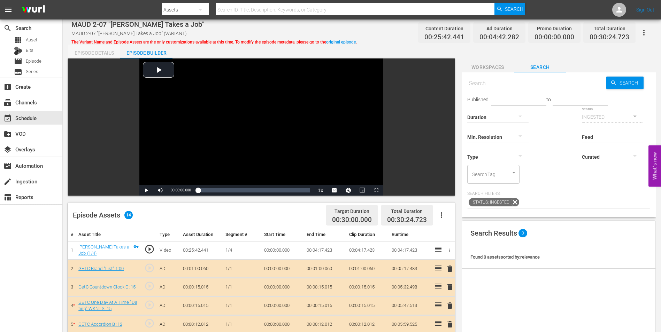
click at [103, 50] on div "Episode Details" at bounding box center [94, 53] width 52 height 17
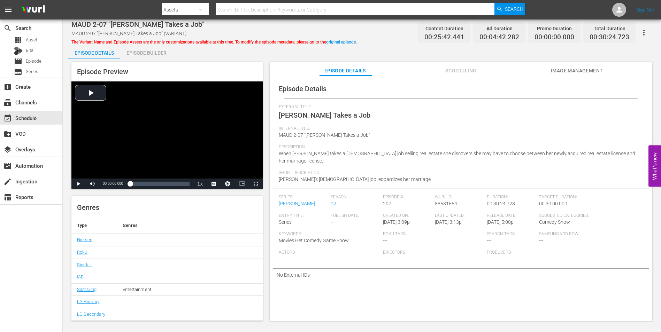
scroll to position [83, 0]
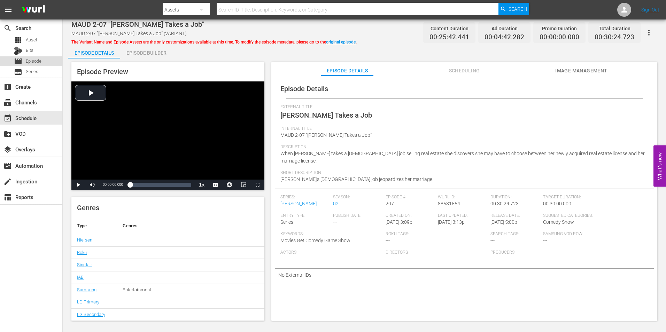
click at [36, 59] on span "Episode" at bounding box center [34, 61] width 16 height 7
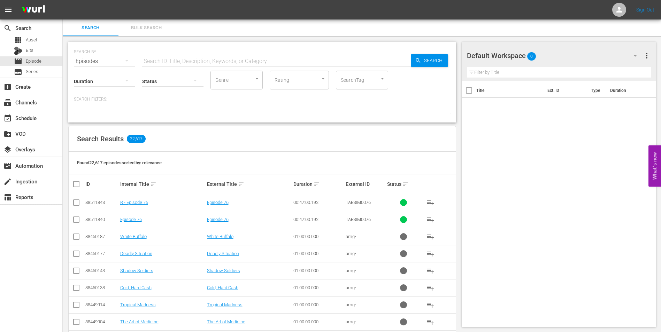
click at [249, 56] on input "text" at bounding box center [276, 61] width 268 height 17
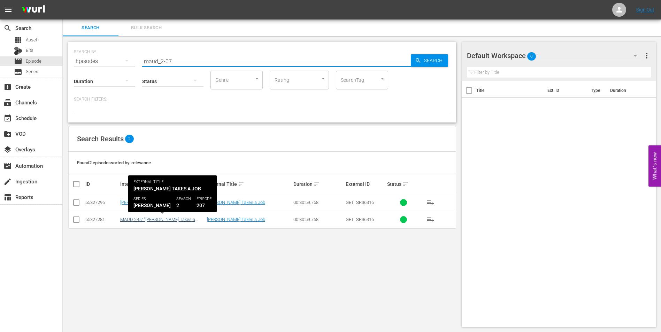
type input "maud_2-07"
click at [137, 219] on link "MAUD 2-07 "[PERSON_NAME] Takes a Job"" at bounding box center [157, 222] width 75 height 10
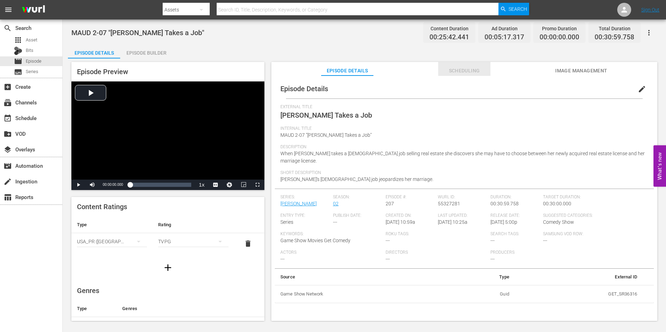
click at [481, 75] on span "Scheduling" at bounding box center [464, 71] width 52 height 9
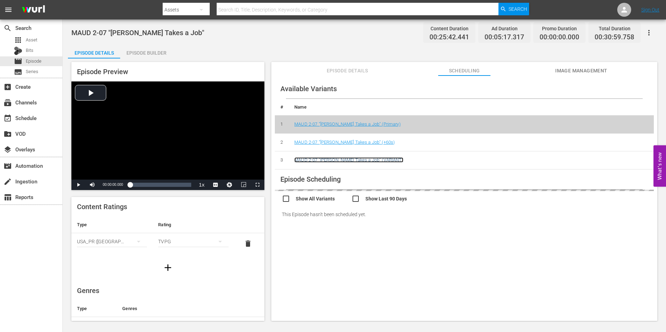
click at [369, 161] on link "MAUD 2-07 "Maude Takes a Job" (VARIANT)" at bounding box center [348, 159] width 109 height 5
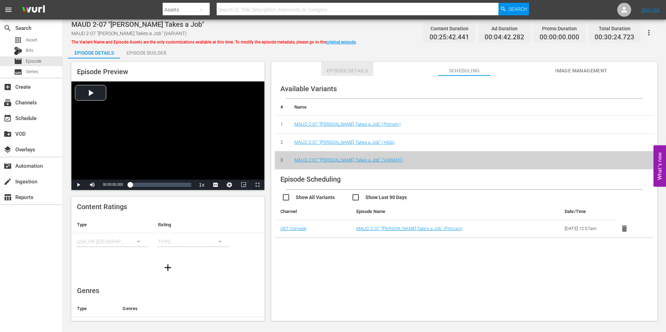
click at [348, 72] on span "Episode Details" at bounding box center [347, 71] width 52 height 9
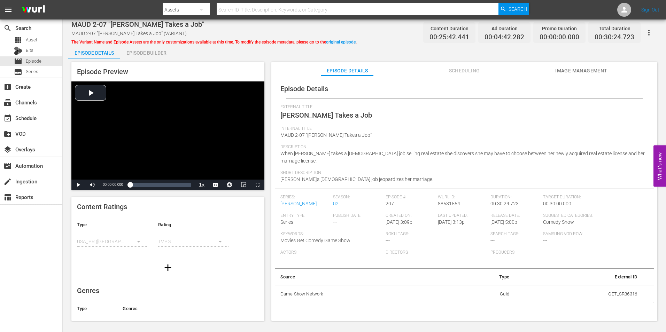
click at [144, 32] on span "MAUD 2-07 "Maude Takes a Job" (VARIANT)" at bounding box center [128, 34] width 115 height 6
click at [145, 49] on div "Episode Builder" at bounding box center [146, 53] width 52 height 17
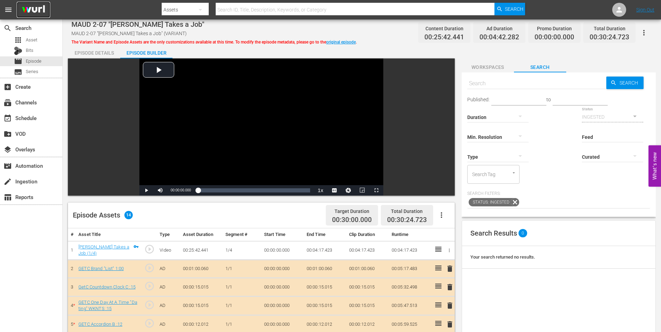
click at [37, 6] on img at bounding box center [33, 10] width 33 height 16
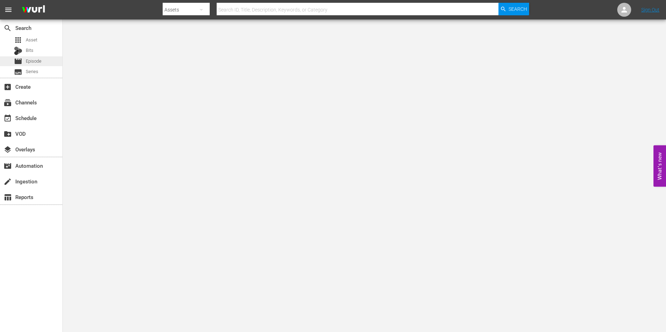
click at [40, 62] on span "Episode" at bounding box center [34, 61] width 16 height 7
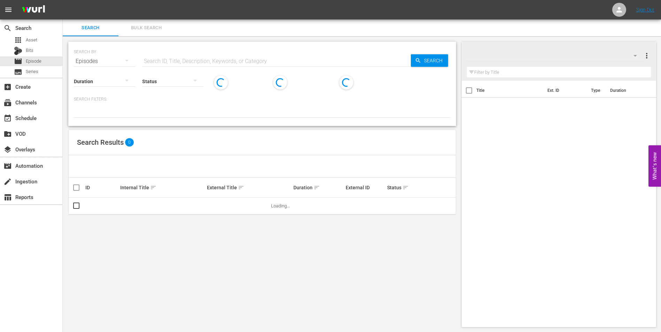
click at [179, 58] on input "text" at bounding box center [276, 61] width 268 height 17
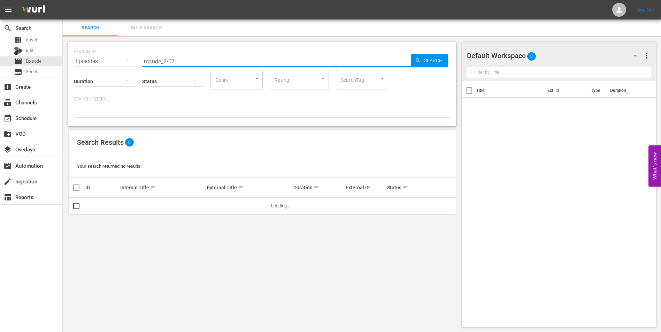
type input "maude_2-07"
click at [270, 288] on div "SEARCH BY Search By Episodes Search ID, Title, Description, Keywords, or Catego…" at bounding box center [262, 184] width 399 height 297
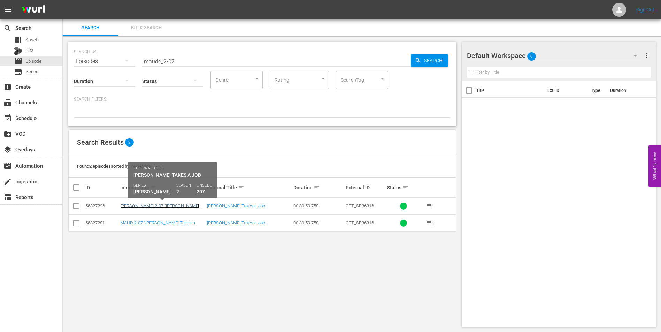
click at [140, 206] on link "R MAUD 2-07 "Maude Takes a Job"" at bounding box center [159, 208] width 79 height 10
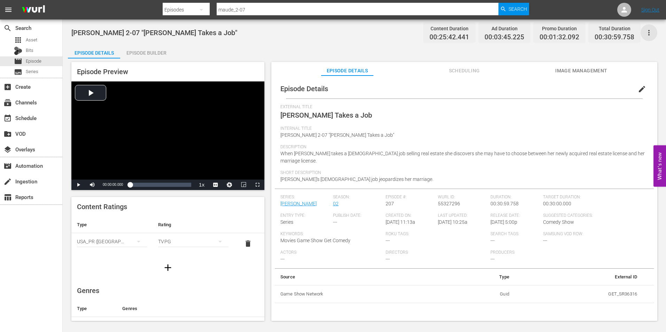
click at [647, 34] on icon "button" at bounding box center [649, 33] width 8 height 8
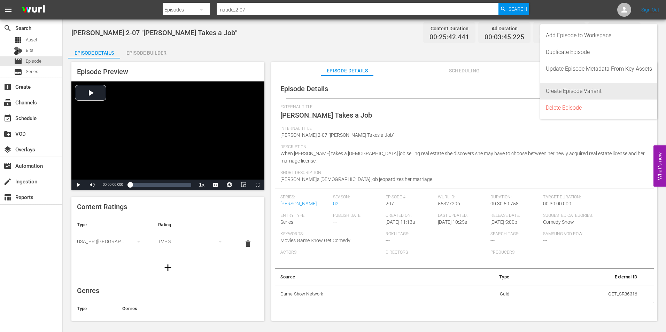
click at [588, 84] on div "Create Episode Variant" at bounding box center [599, 91] width 106 height 17
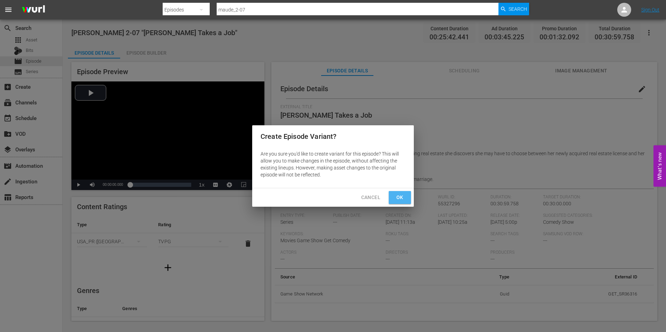
click at [397, 197] on span "Ok" at bounding box center [399, 197] width 11 height 9
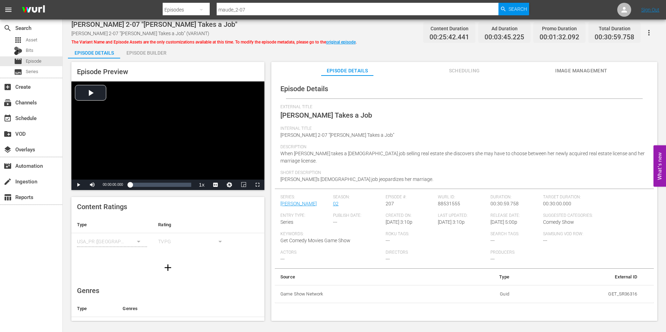
click at [459, 63] on button "Scheduling" at bounding box center [464, 69] width 52 height 14
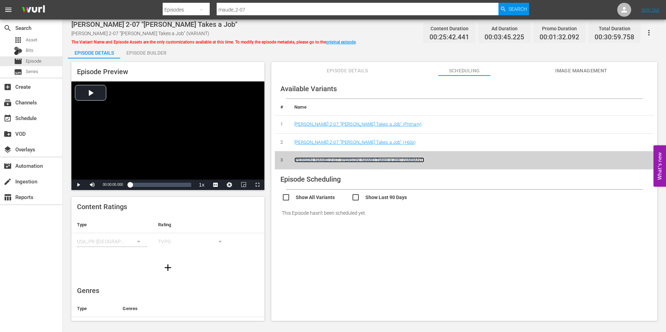
click at [346, 162] on link "R MAUD 2-07 "Maude Takes a Job" (VARIANT)" at bounding box center [359, 159] width 130 height 5
click at [340, 67] on span "Episode Details" at bounding box center [347, 71] width 52 height 9
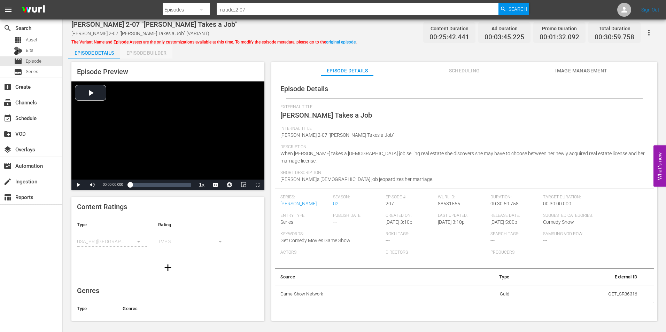
click at [156, 53] on div "Episode Builder" at bounding box center [146, 53] width 52 height 17
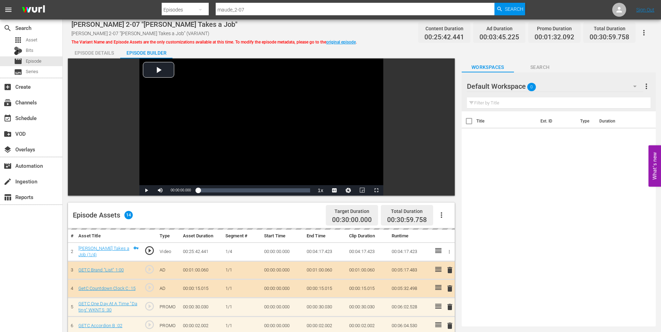
click at [547, 69] on span "Search" at bounding box center [540, 67] width 52 height 9
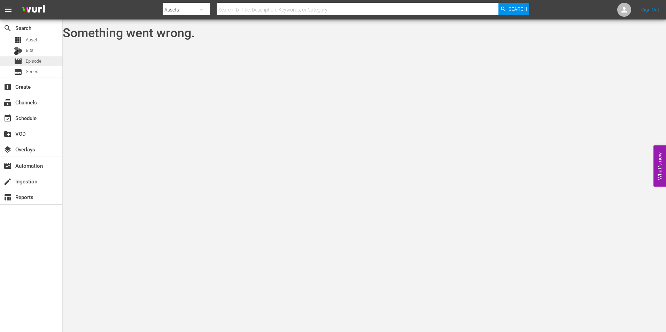
click at [44, 60] on div "movie Episode" at bounding box center [31, 61] width 62 height 10
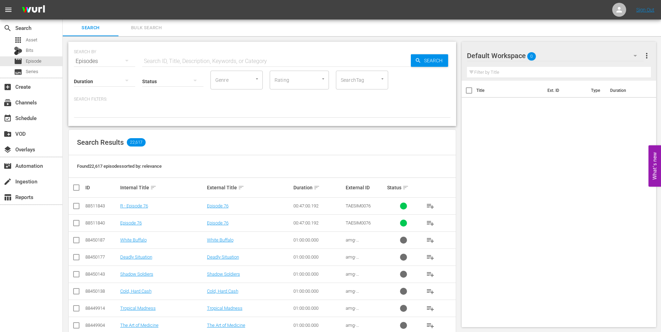
click at [154, 67] on div "Status" at bounding box center [172, 76] width 61 height 25
click at [156, 60] on input "text" at bounding box center [276, 61] width 268 height 17
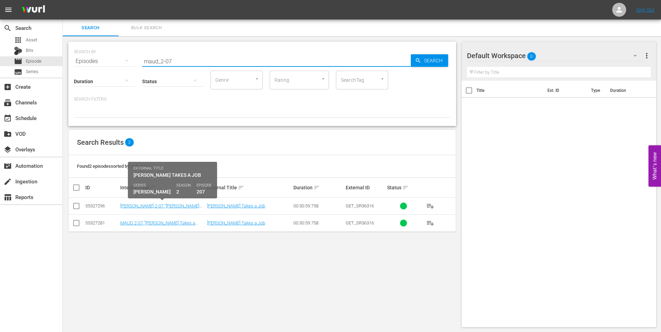
type input "maud_2-07"
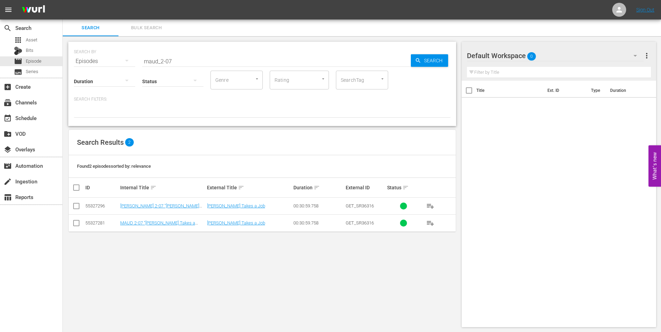
click at [163, 203] on td "R MAUD 2-07 "Maude Takes a Job"" at bounding box center [162, 206] width 87 height 17
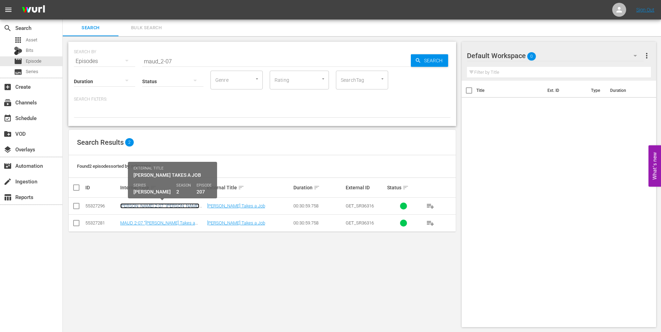
click at [162, 206] on link "R MAUD 2-07 "Maude Takes a Job"" at bounding box center [159, 208] width 79 height 10
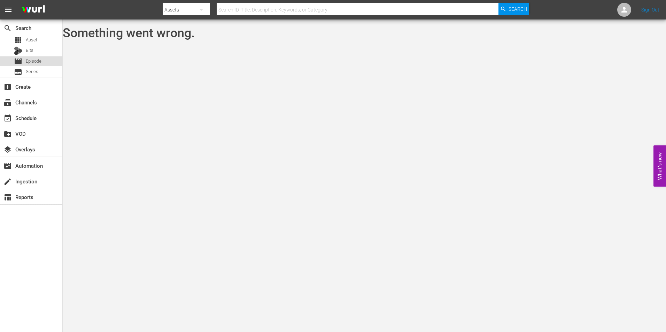
click at [39, 61] on span "Episode" at bounding box center [34, 61] width 16 height 7
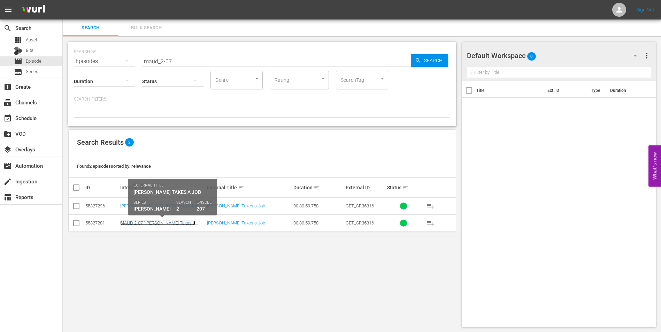
click at [148, 224] on link "MAUD 2-07 "[PERSON_NAME] Takes a Job"" at bounding box center [157, 225] width 75 height 10
